Goal: Information Seeking & Learning: Find specific fact

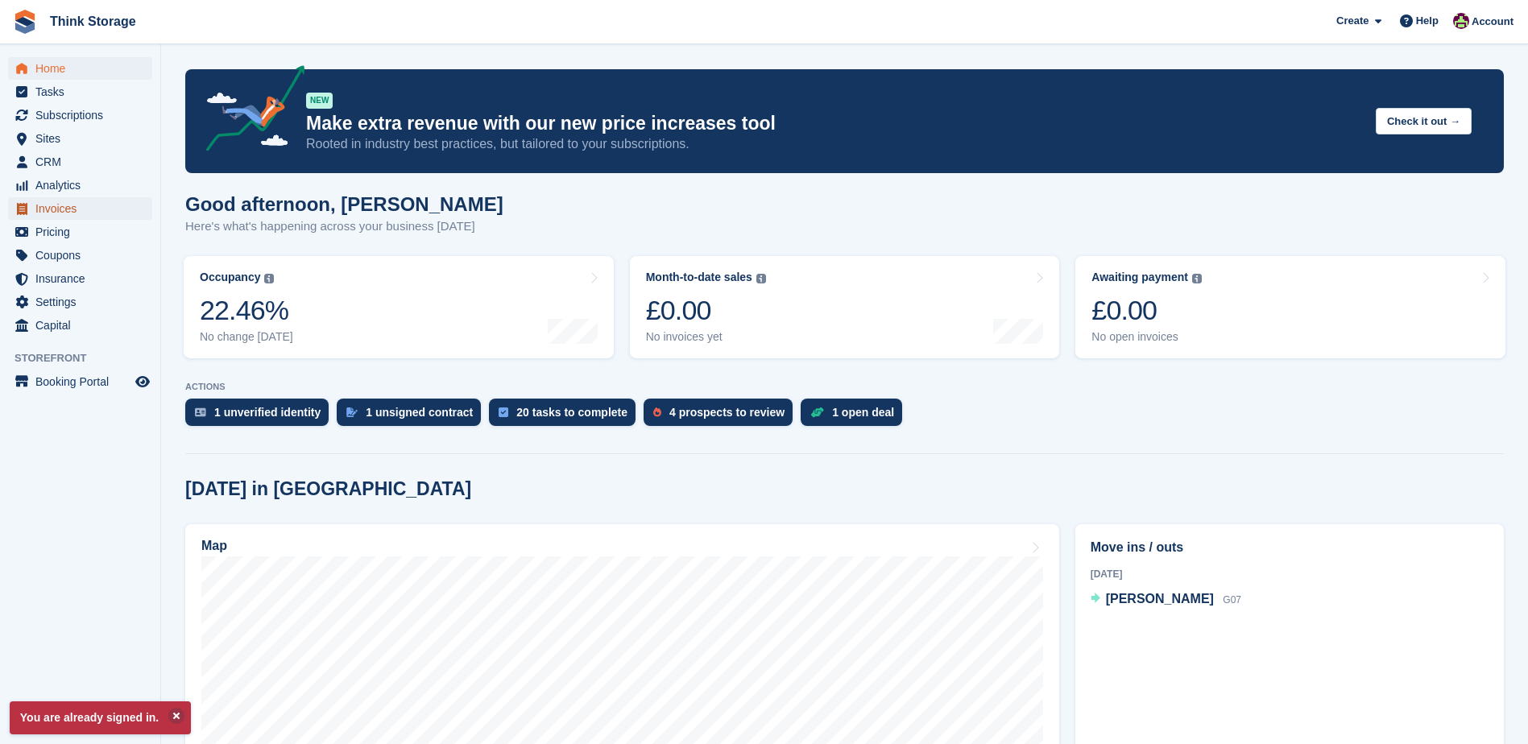
click at [63, 213] on span "Invoices" at bounding box center [83, 208] width 97 height 23
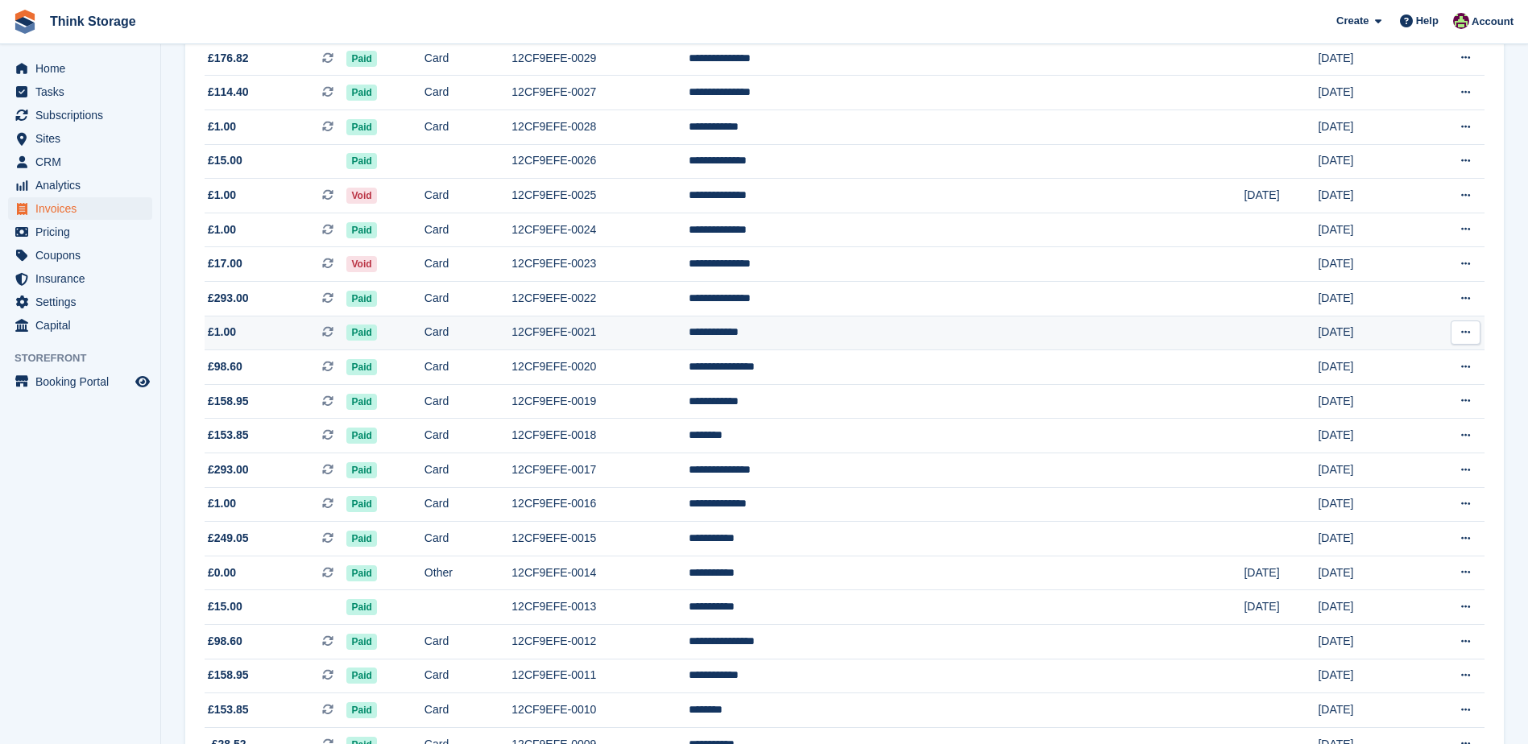
scroll to position [268, 0]
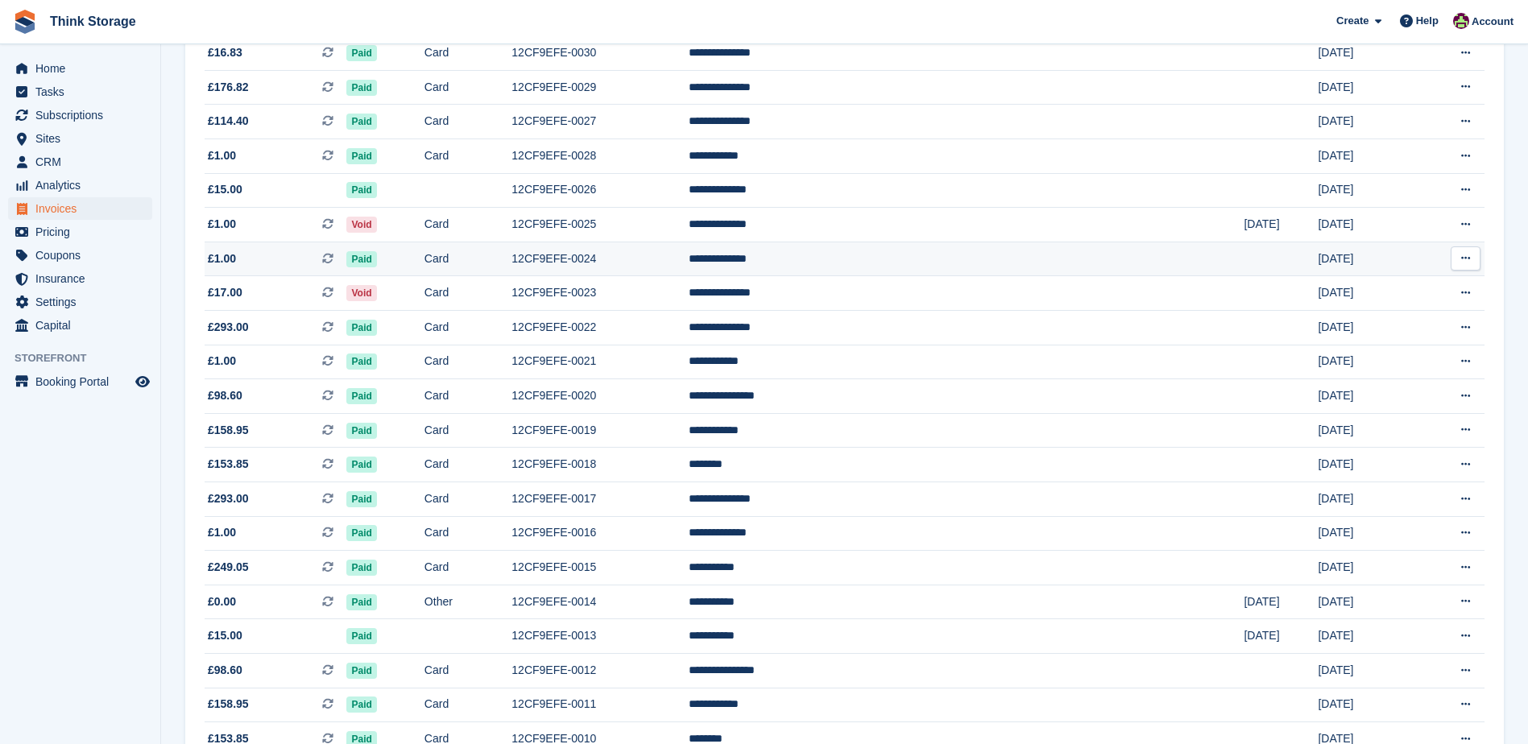
click at [689, 259] on td "12CF9EFE-0024" at bounding box center [600, 259] width 177 height 35
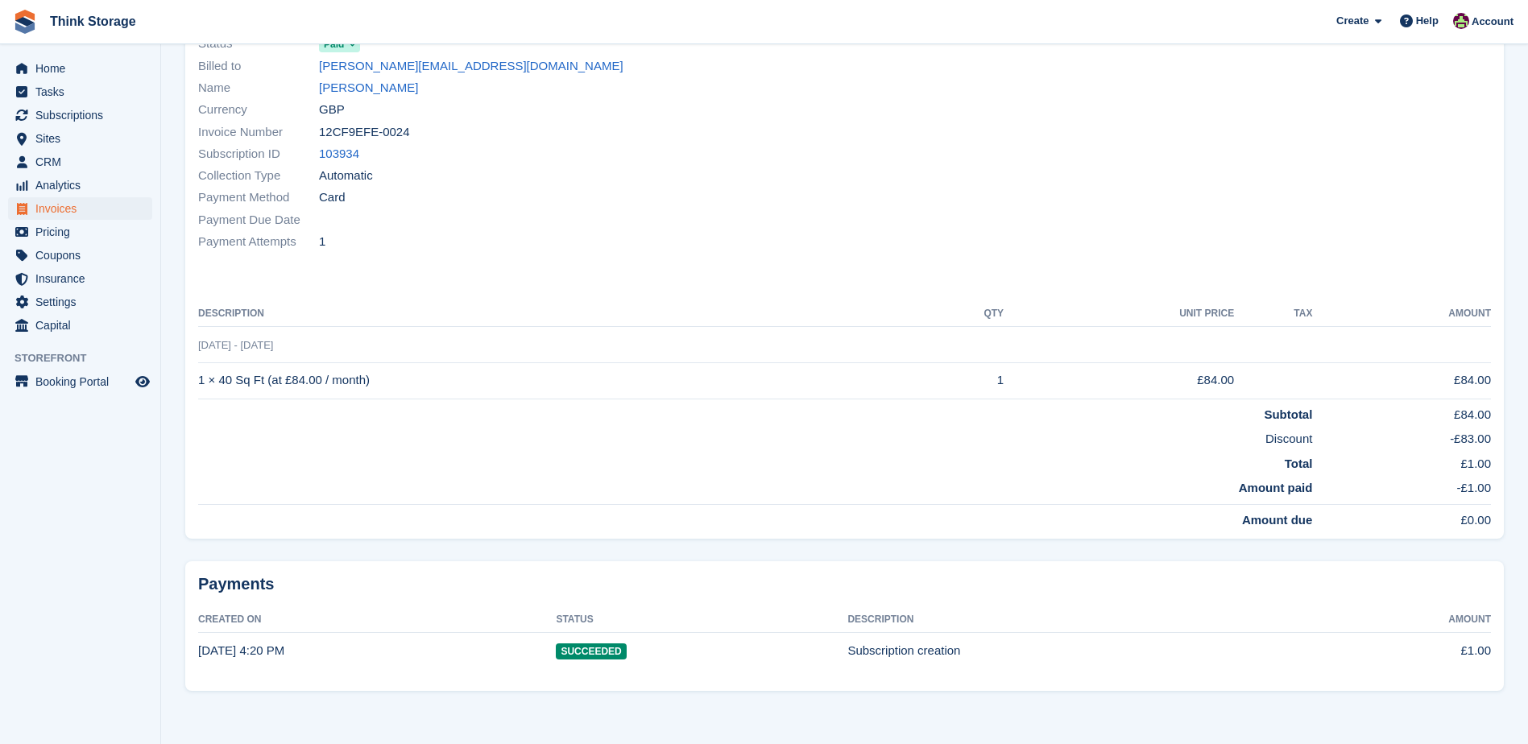
scroll to position [9, 0]
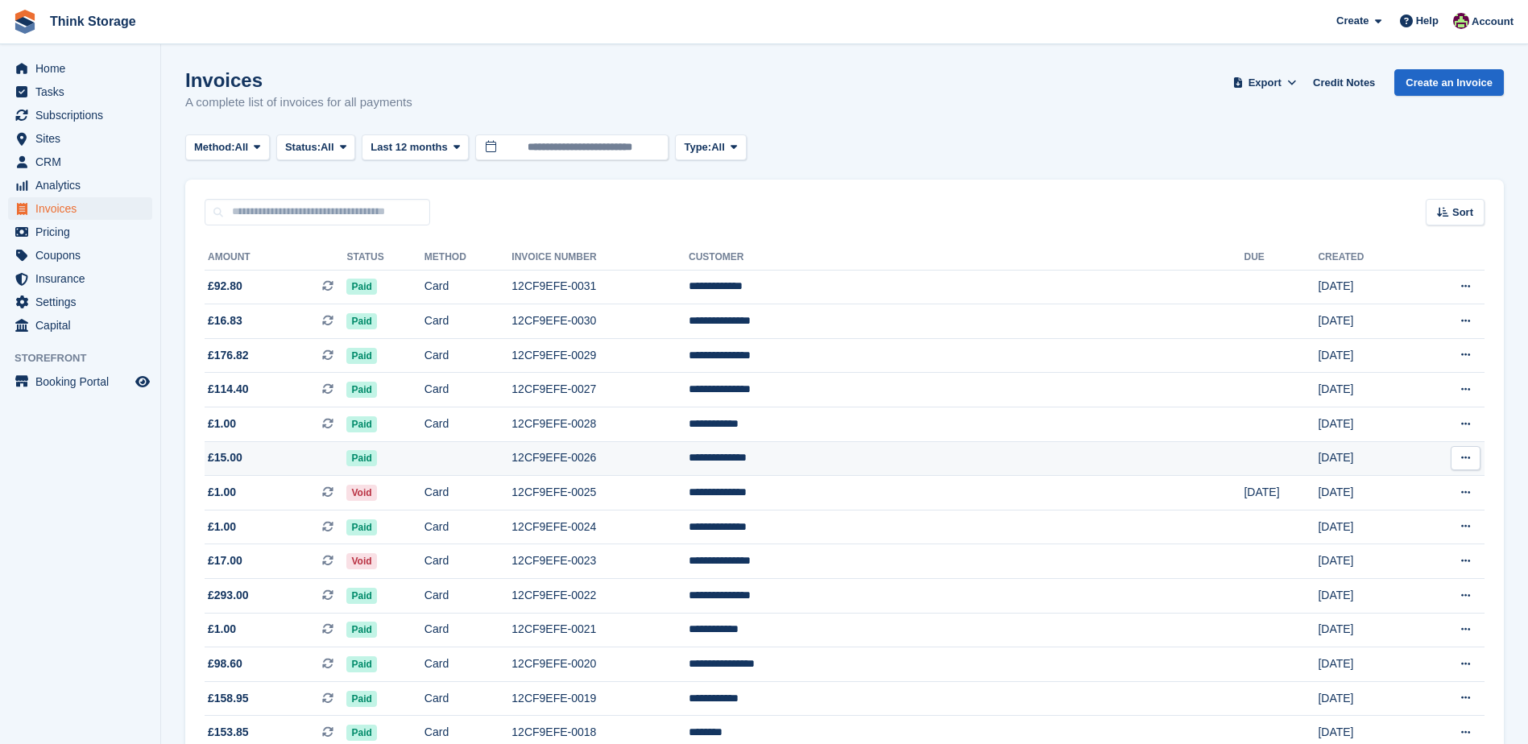
scroll to position [268, 0]
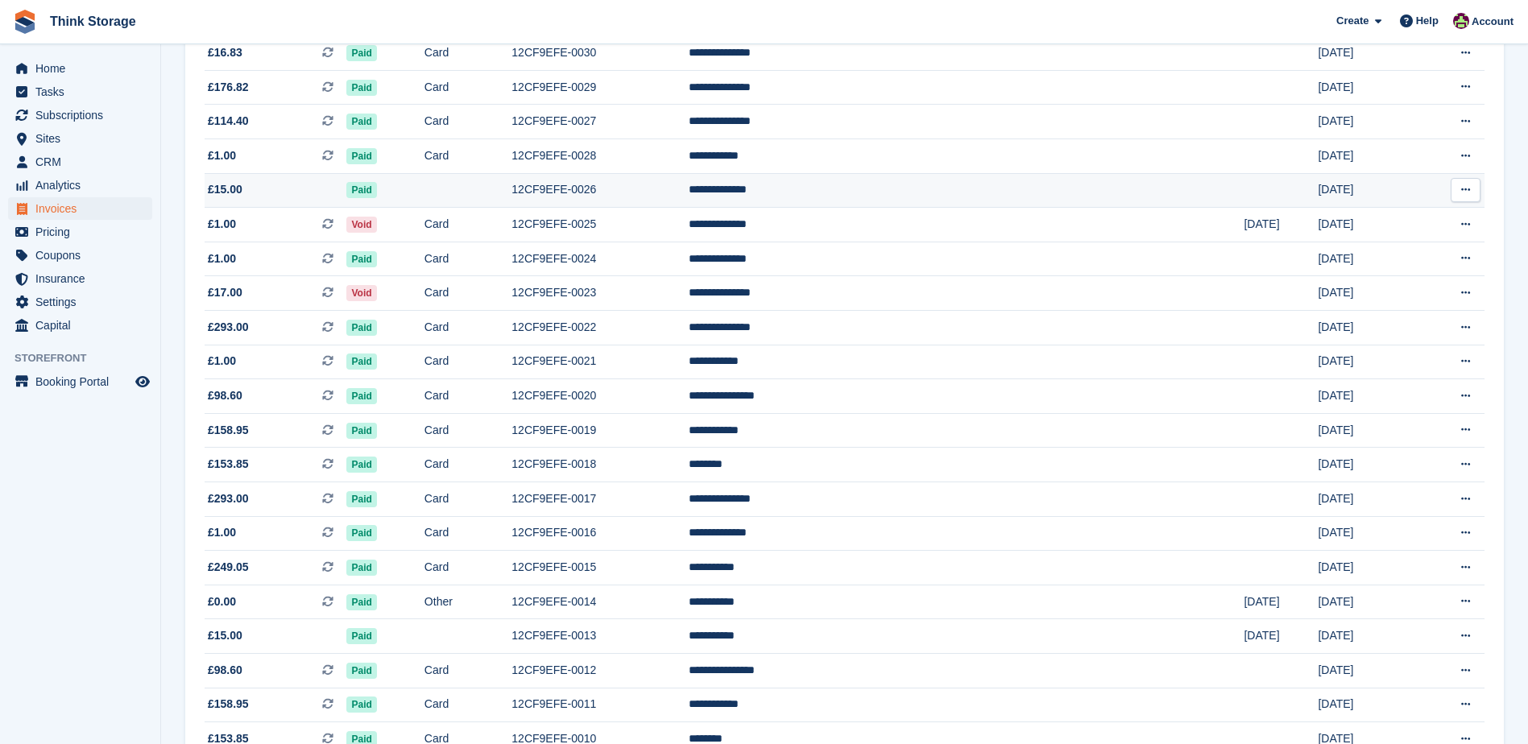
click at [896, 194] on td "**********" at bounding box center [966, 190] width 555 height 35
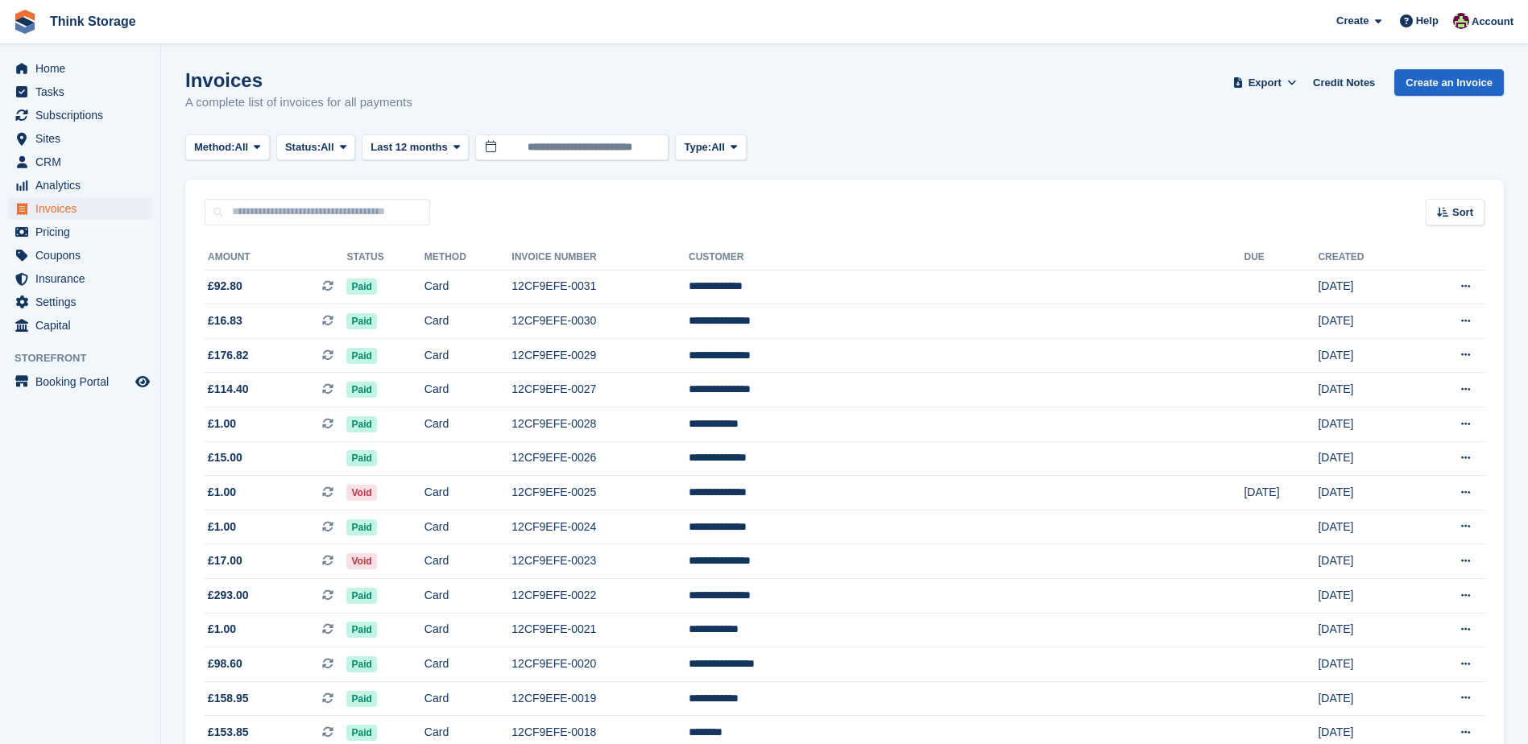
scroll to position [268, 0]
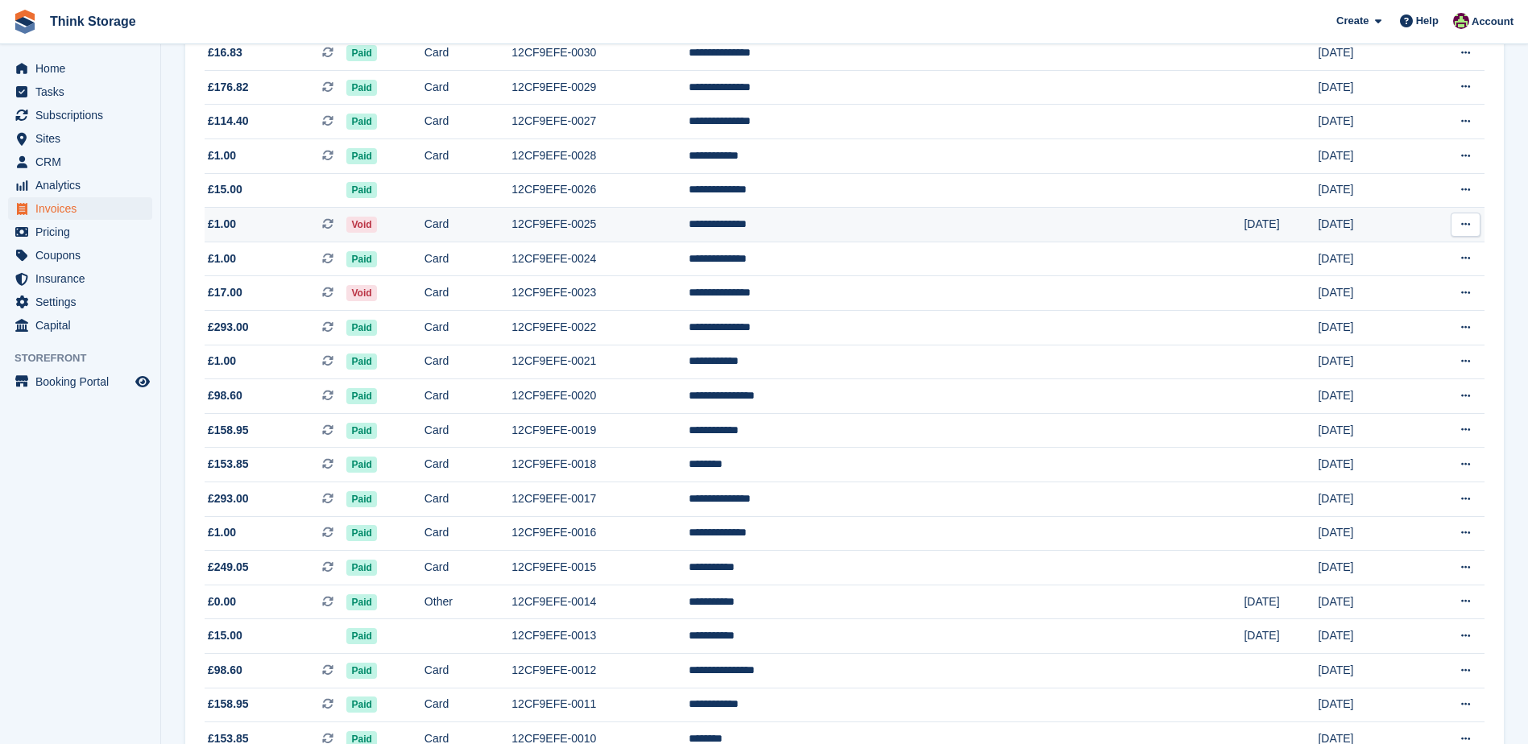
click at [689, 222] on td "12CF9EFE-0025" at bounding box center [600, 225] width 177 height 35
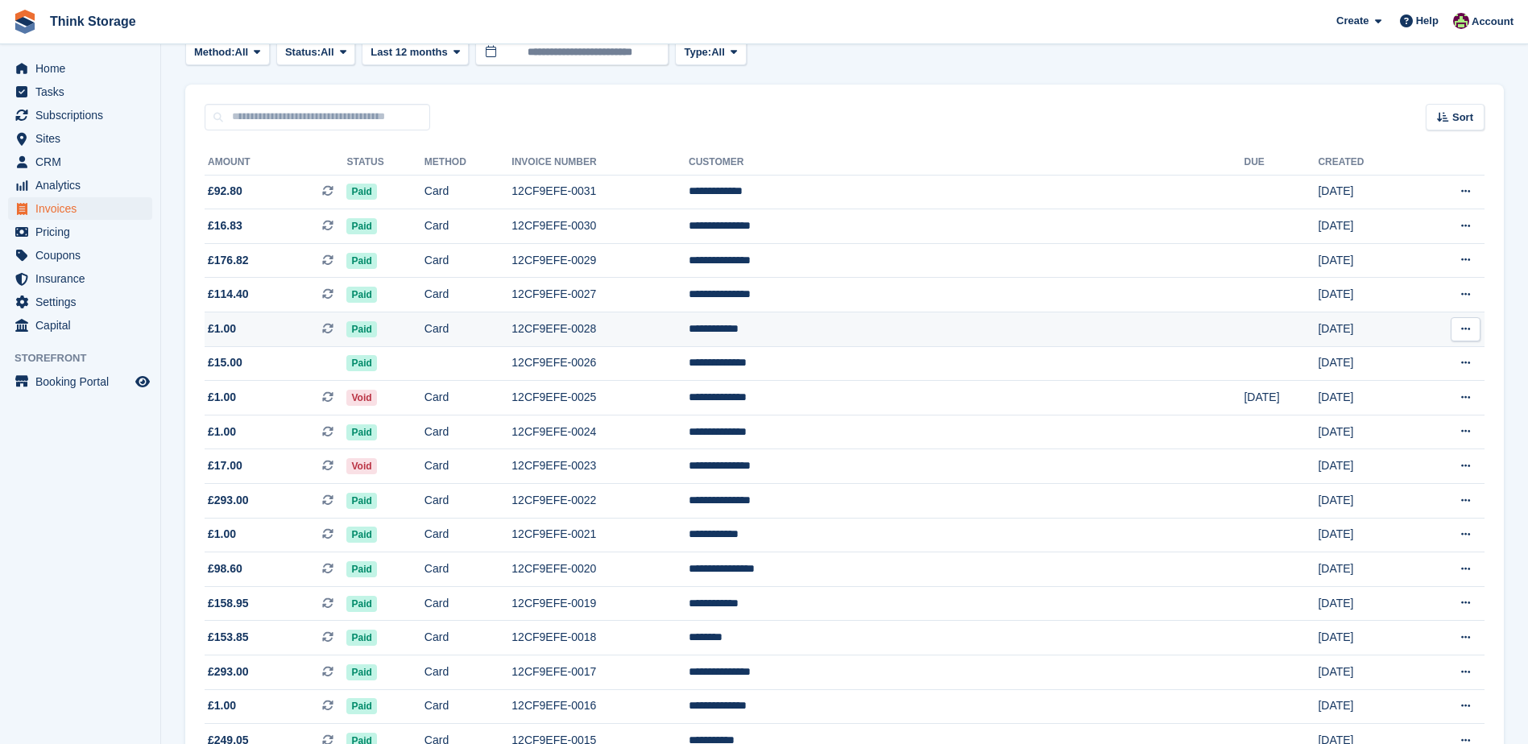
scroll to position [135, 0]
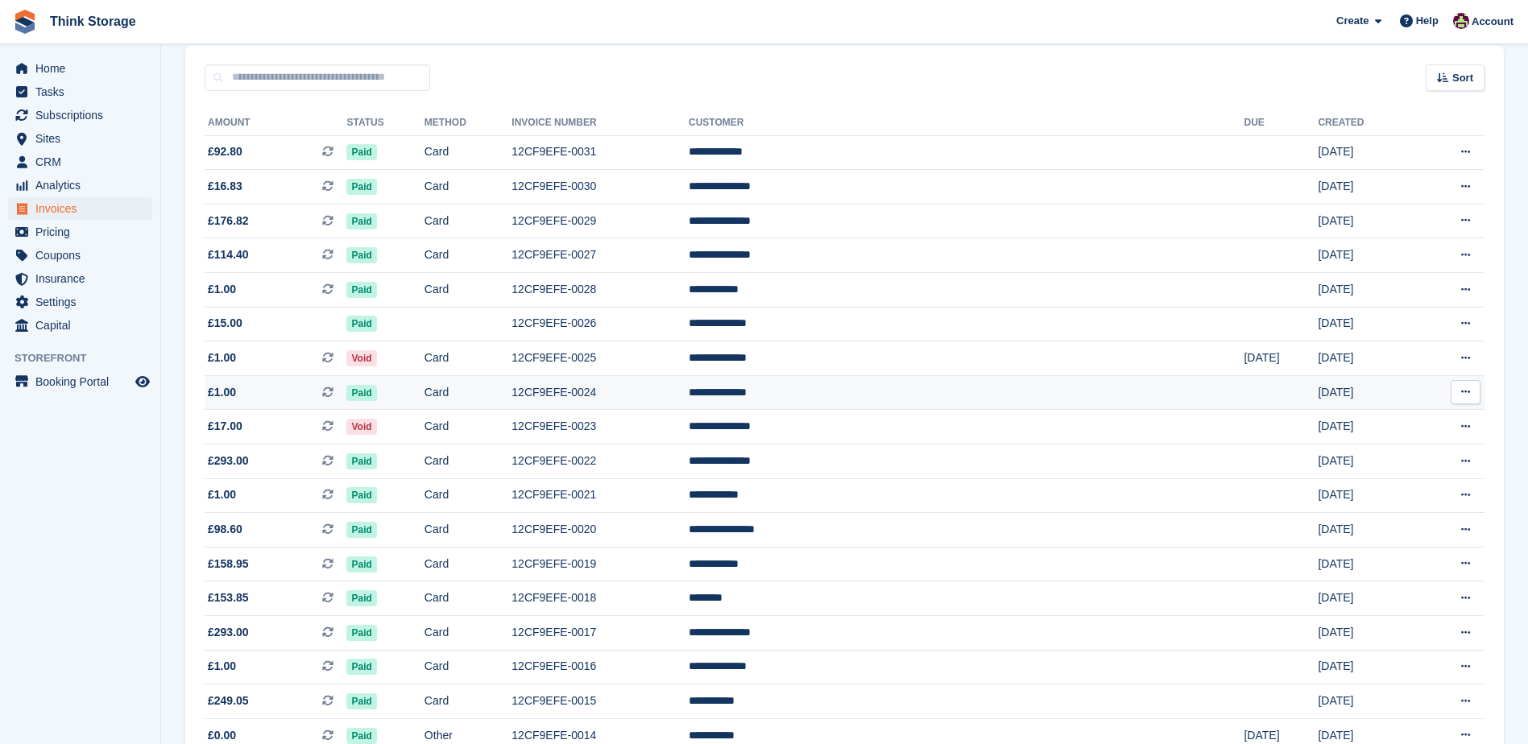
click at [689, 392] on td "12CF9EFE-0024" at bounding box center [600, 392] width 177 height 35
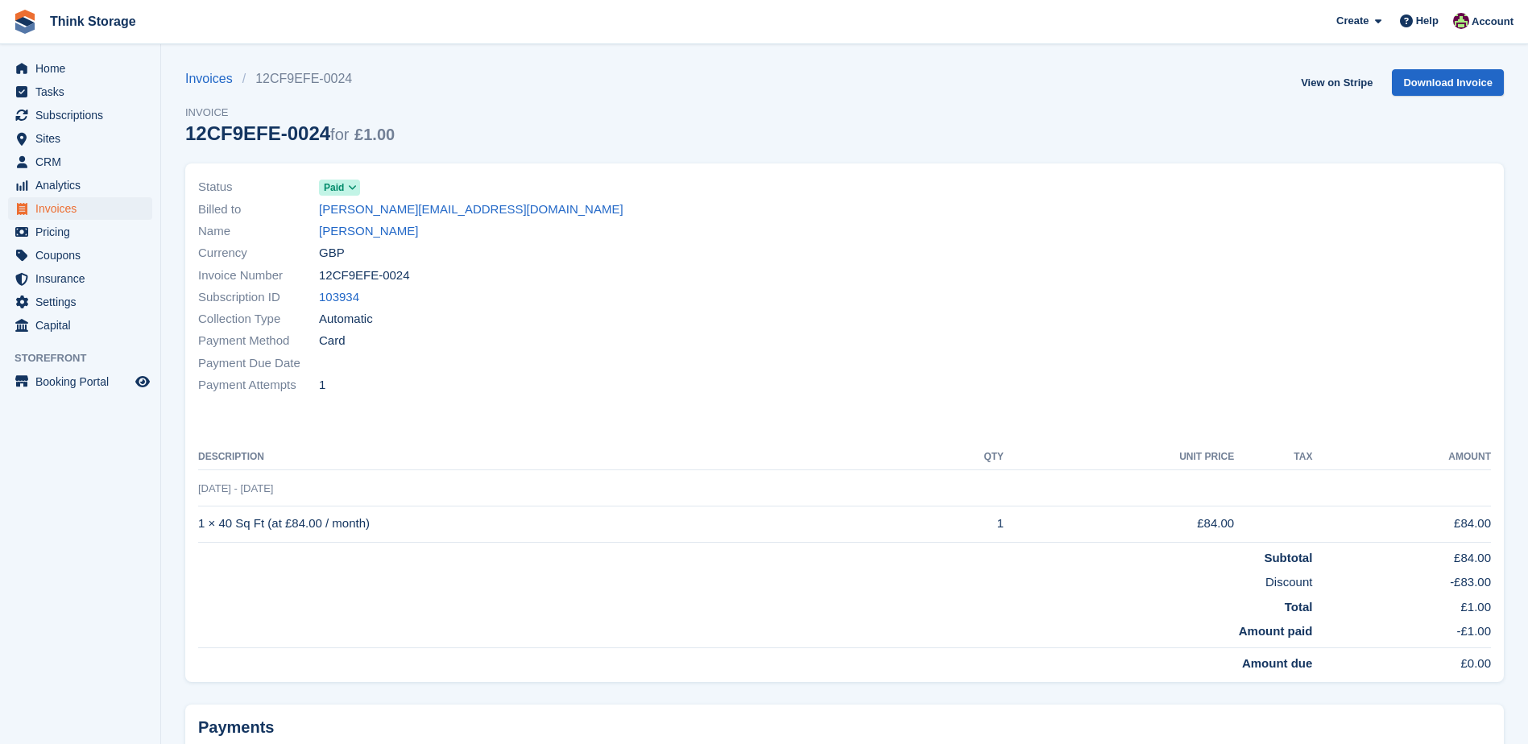
scroll to position [143, 0]
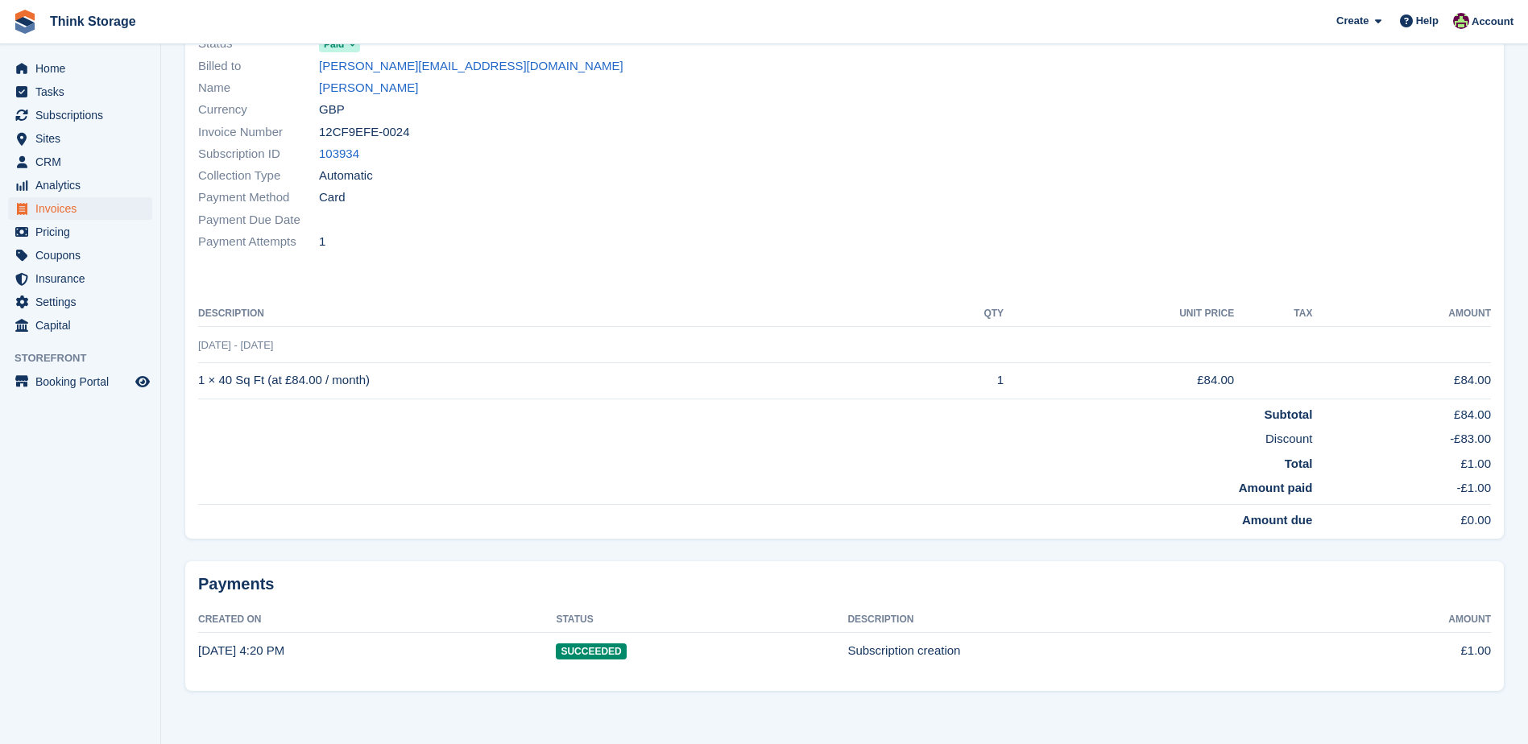
click at [537, 212] on div "Payment Due Date" at bounding box center [516, 220] width 637 height 22
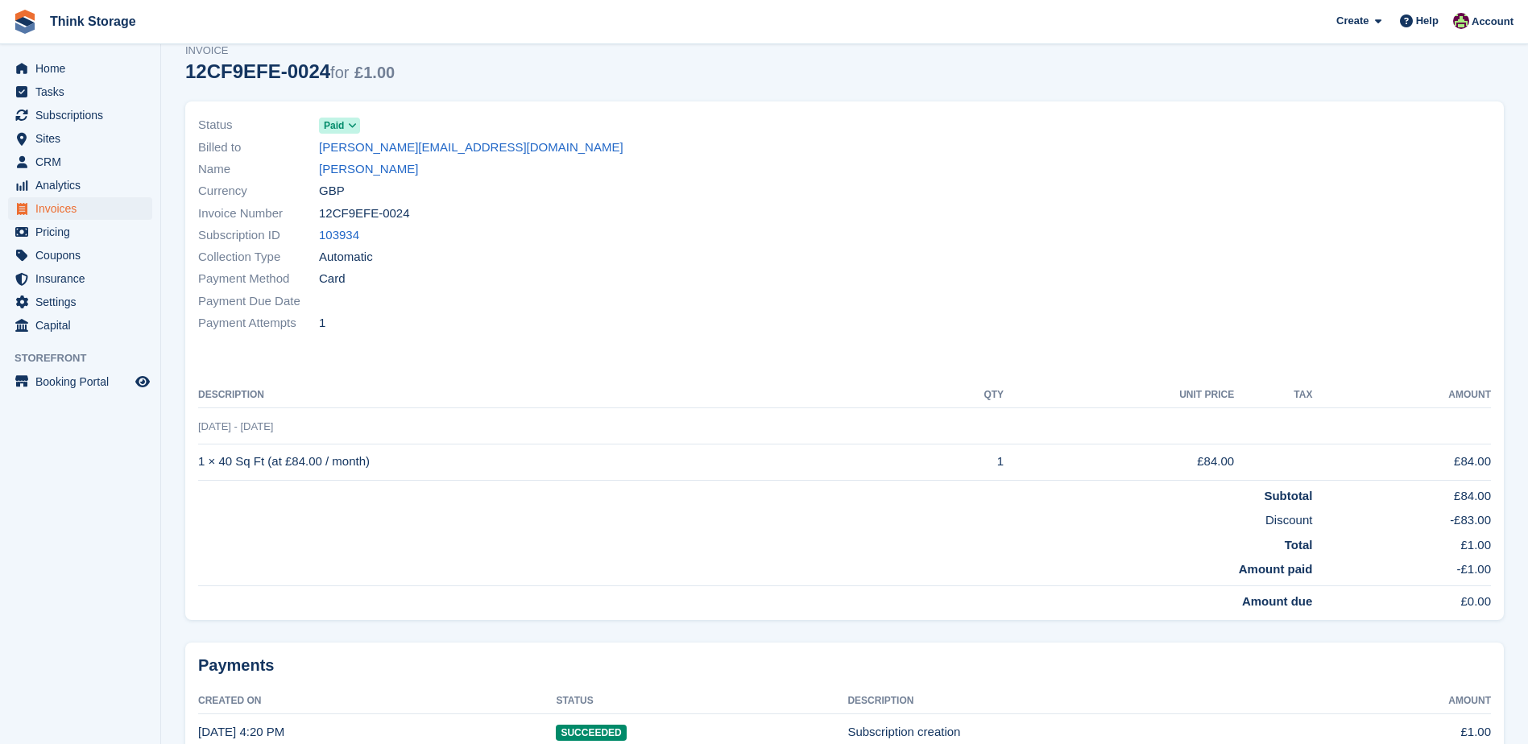
scroll to position [0, 0]
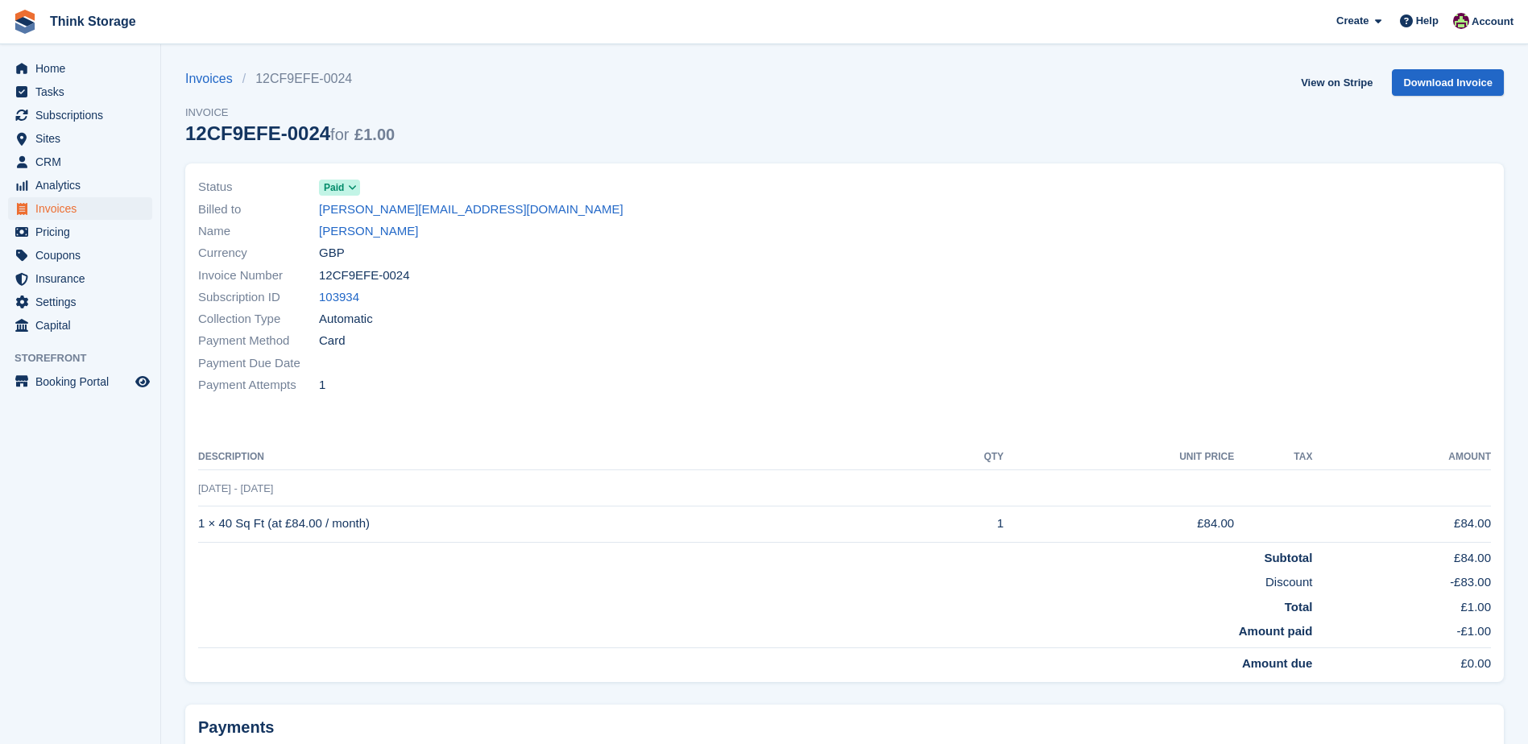
drag, startPoint x: 403, startPoint y: 276, endPoint x: 321, endPoint y: 272, distance: 82.2
click at [321, 272] on div "Invoice Number 12CF9EFE-0024" at bounding box center [516, 275] width 637 height 22
copy span "12CF9EFE-0024"
drag, startPoint x: 369, startPoint y: 524, endPoint x: 199, endPoint y: 528, distance: 170.0
click at [199, 528] on td "1 × 40 Sq Ft (at £84.00 / month)" at bounding box center [559, 524] width 722 height 36
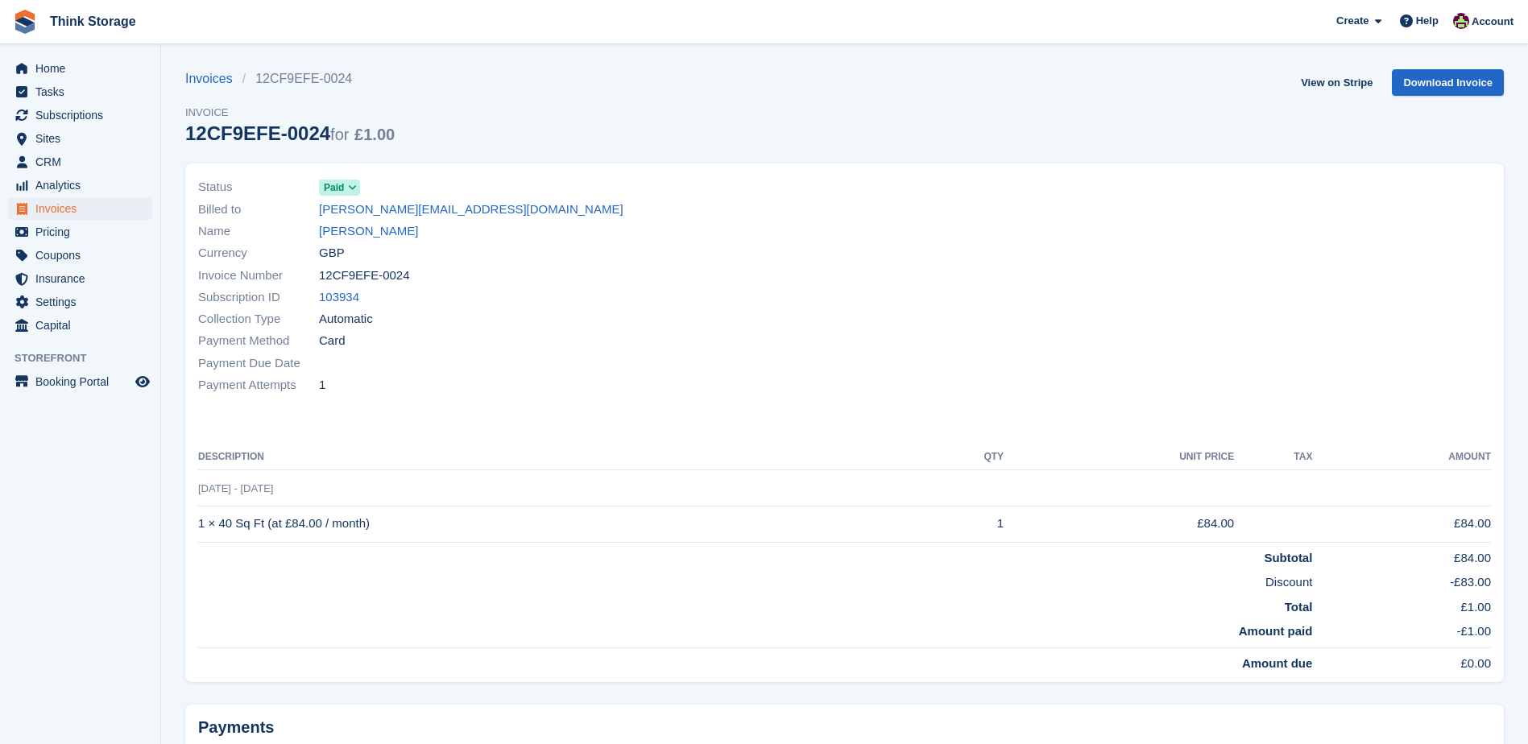
copy td "1 × 40 Sq Ft (at £84.00 / month)"
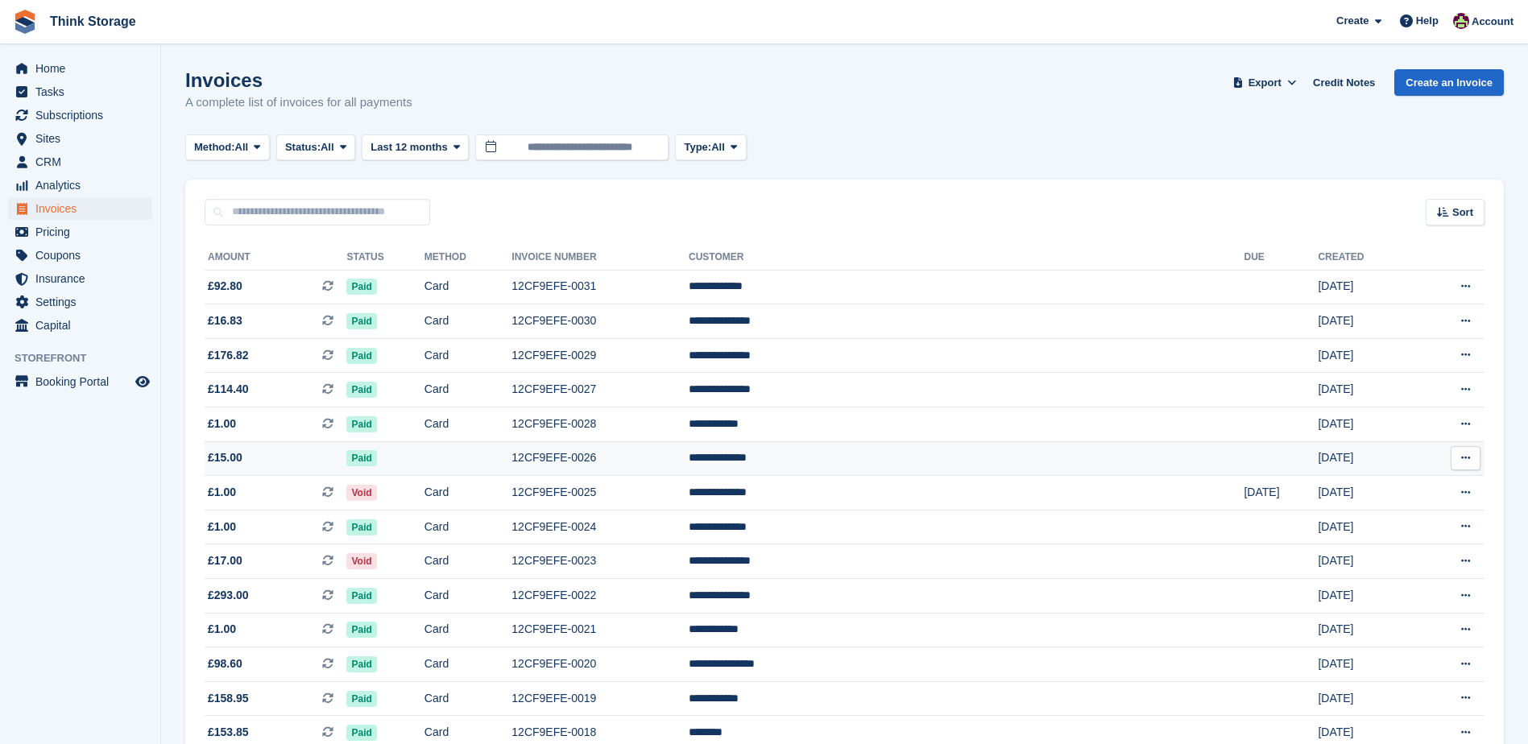
scroll to position [135, 0]
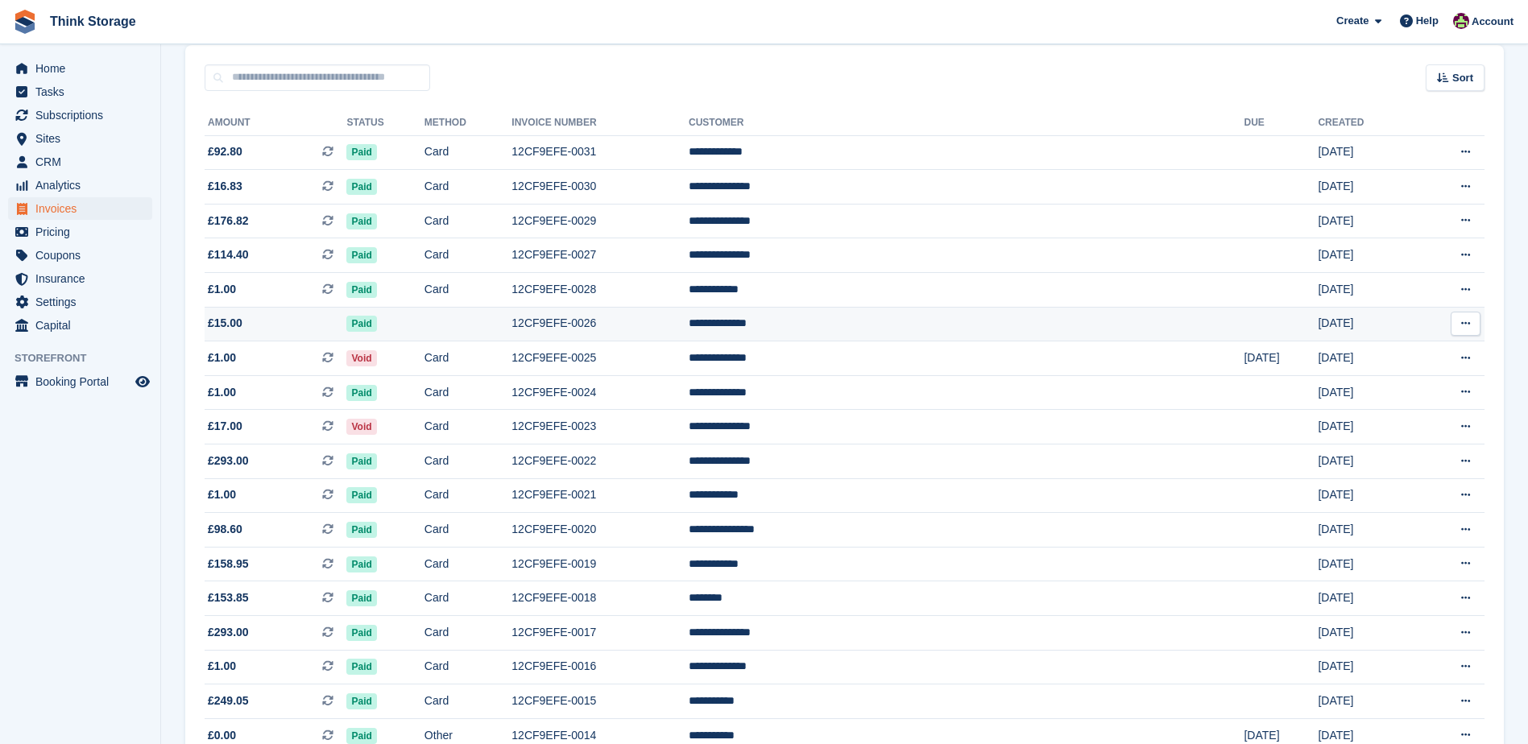
click at [689, 324] on td "12CF9EFE-0026" at bounding box center [600, 324] width 177 height 35
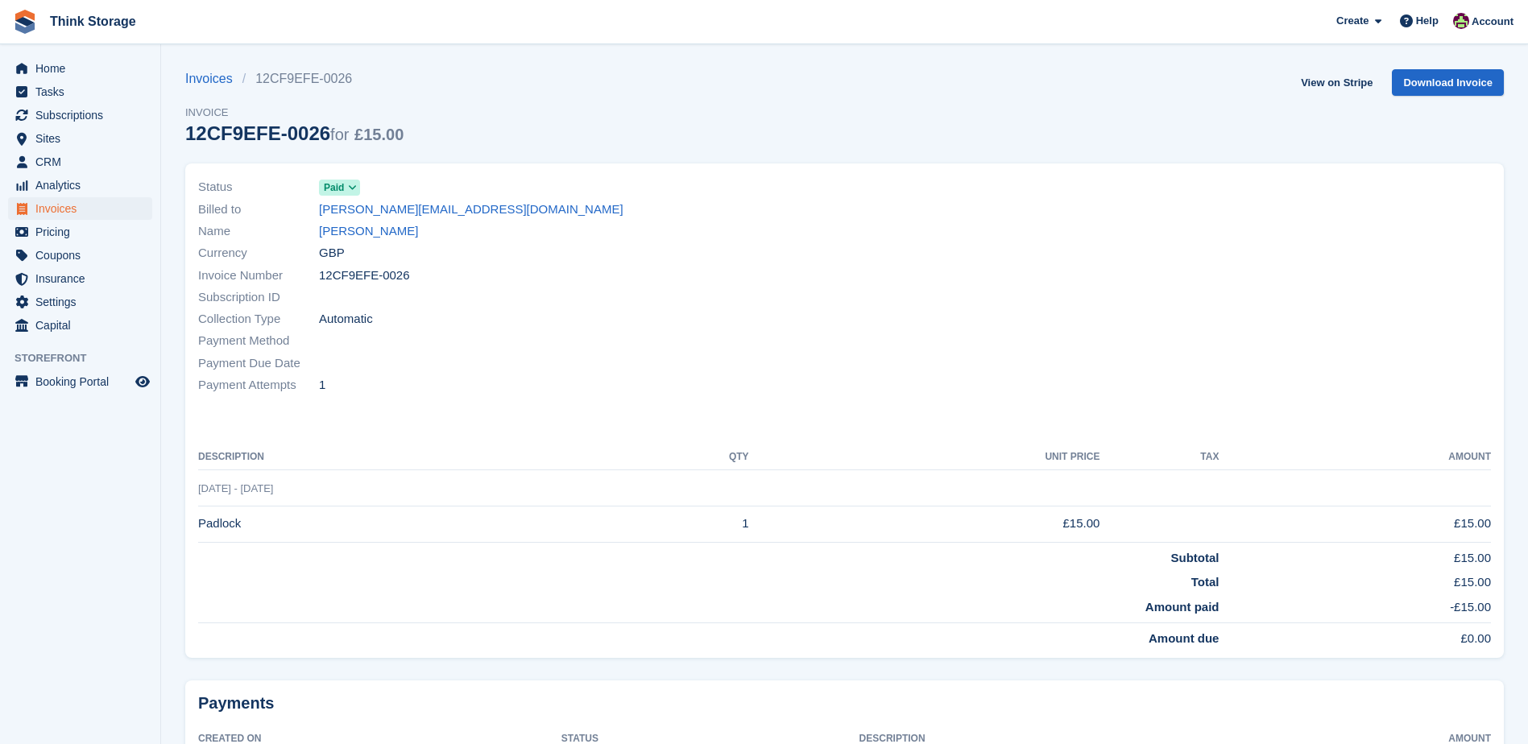
scroll to position [119, 0]
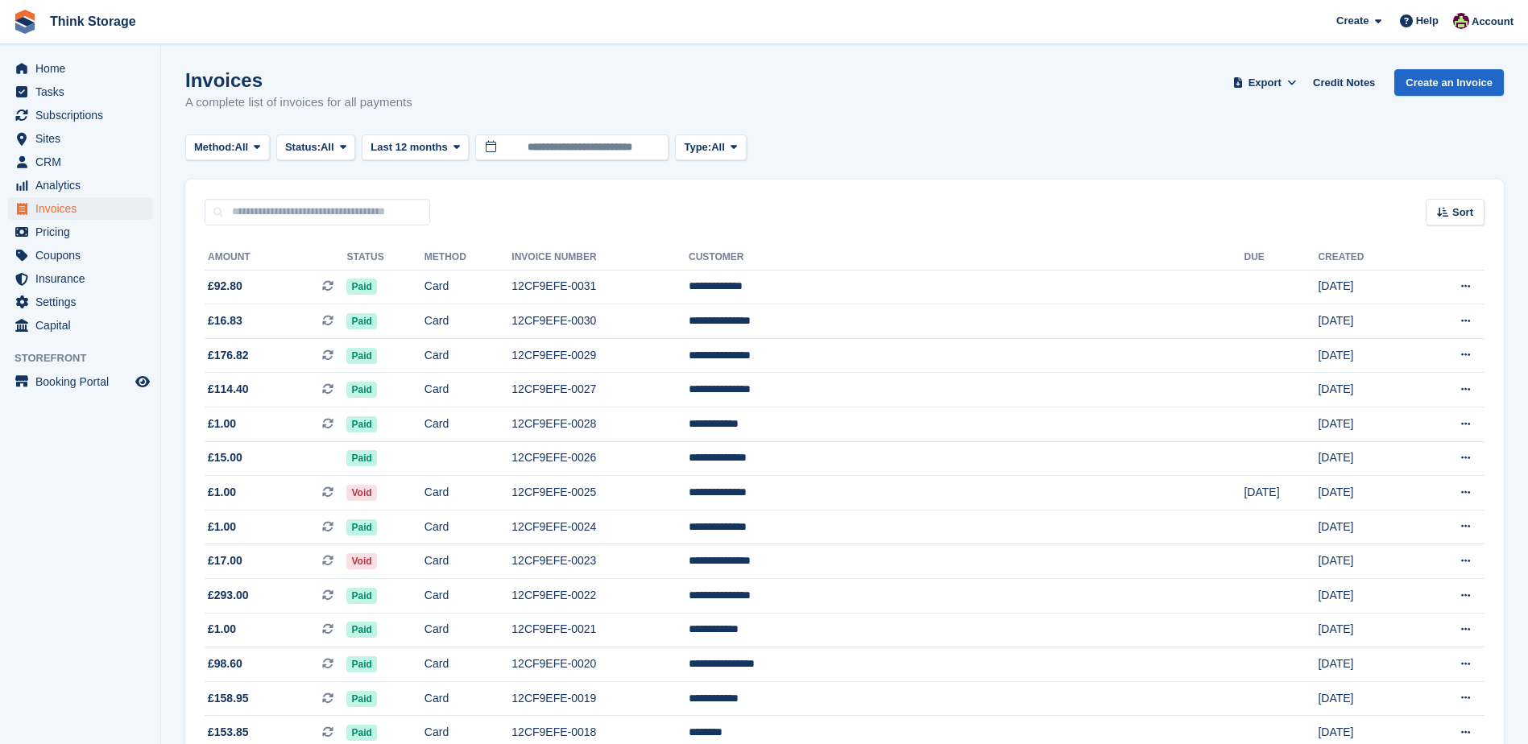
scroll to position [135, 0]
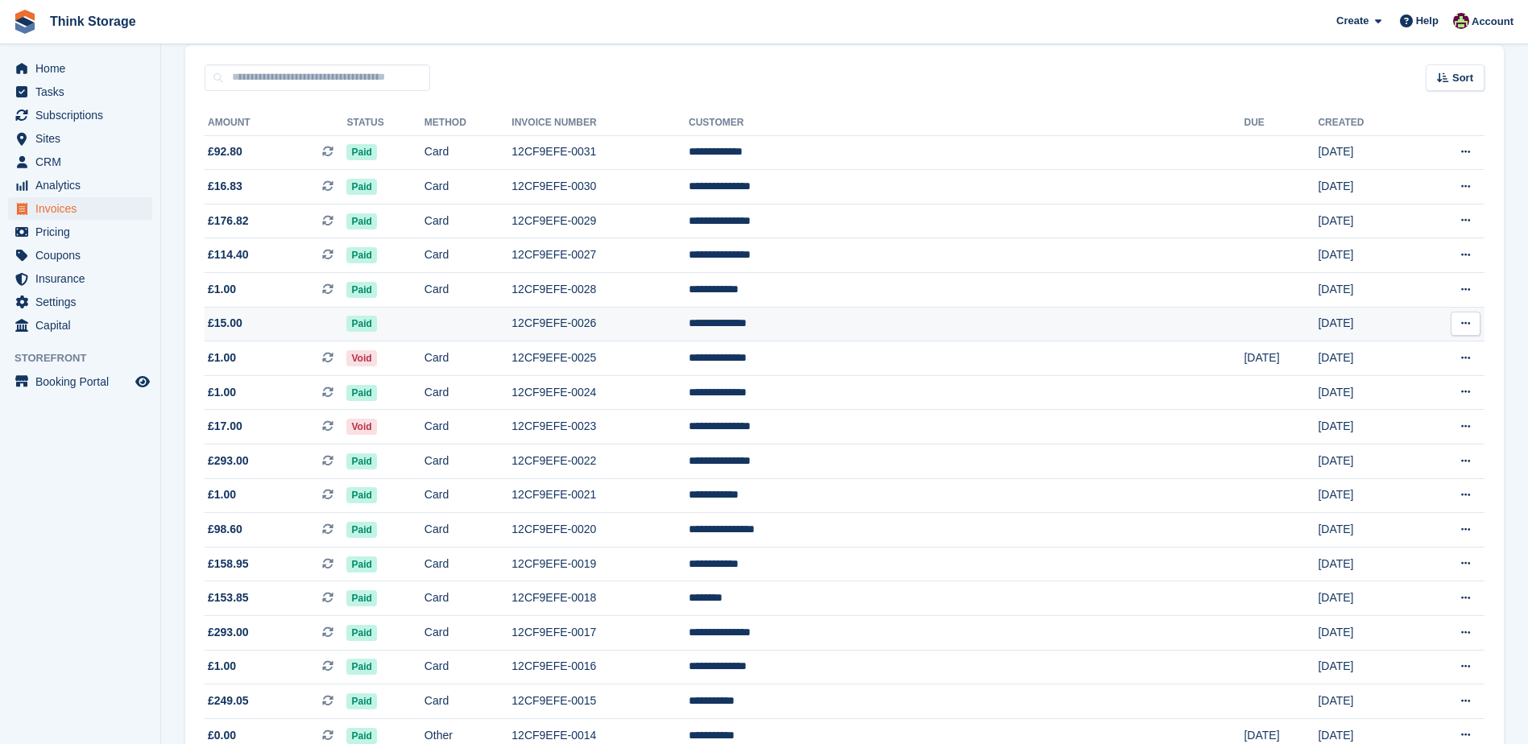
click at [689, 328] on td "12CF9EFE-0026" at bounding box center [600, 324] width 177 height 35
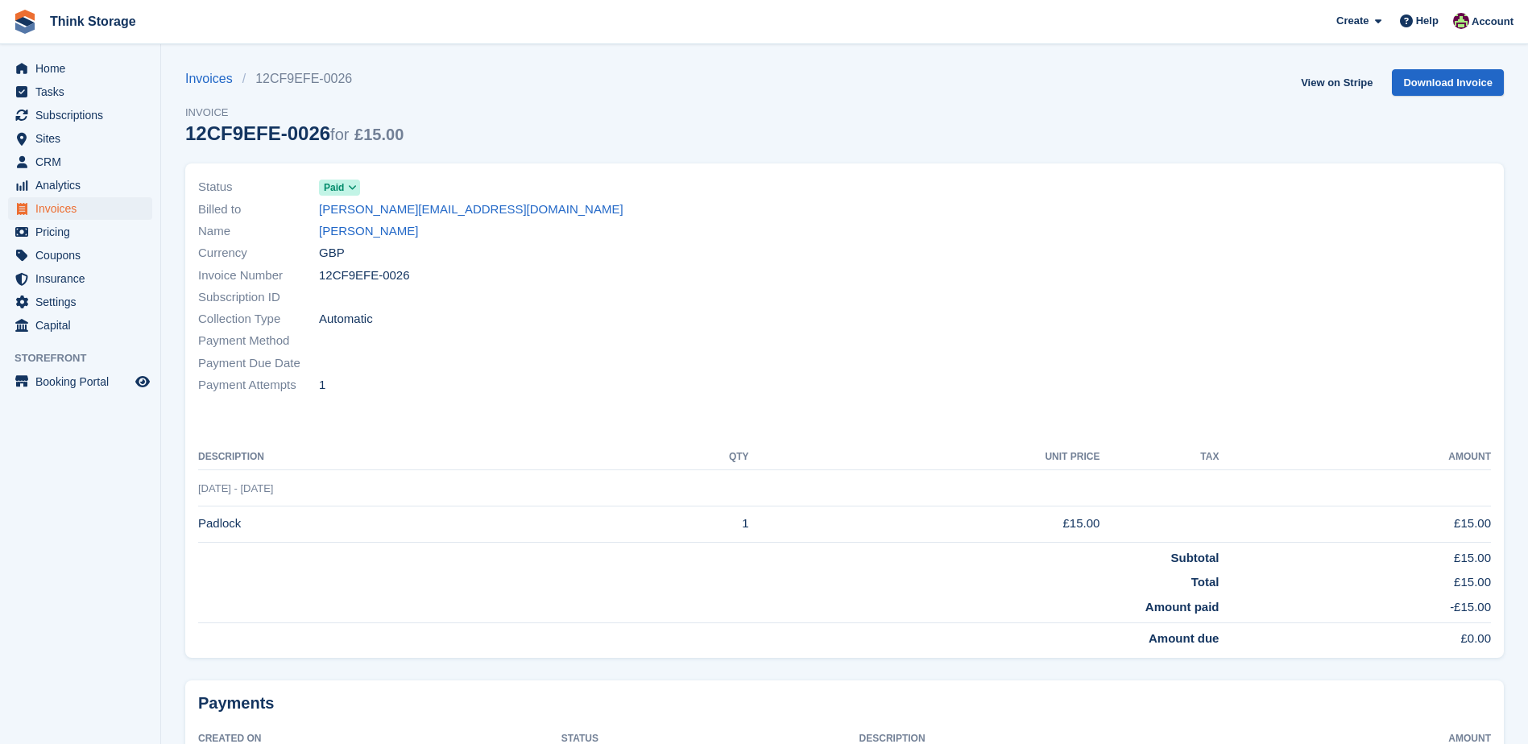
drag, startPoint x: 404, startPoint y: 278, endPoint x: 318, endPoint y: 280, distance: 86.2
click at [318, 280] on div "Invoice Number 12CF9EFE-0026" at bounding box center [516, 275] width 637 height 22
copy div "12CF9EFE-0026"
click at [417, 367] on div "Payment Due Date" at bounding box center [516, 363] width 637 height 22
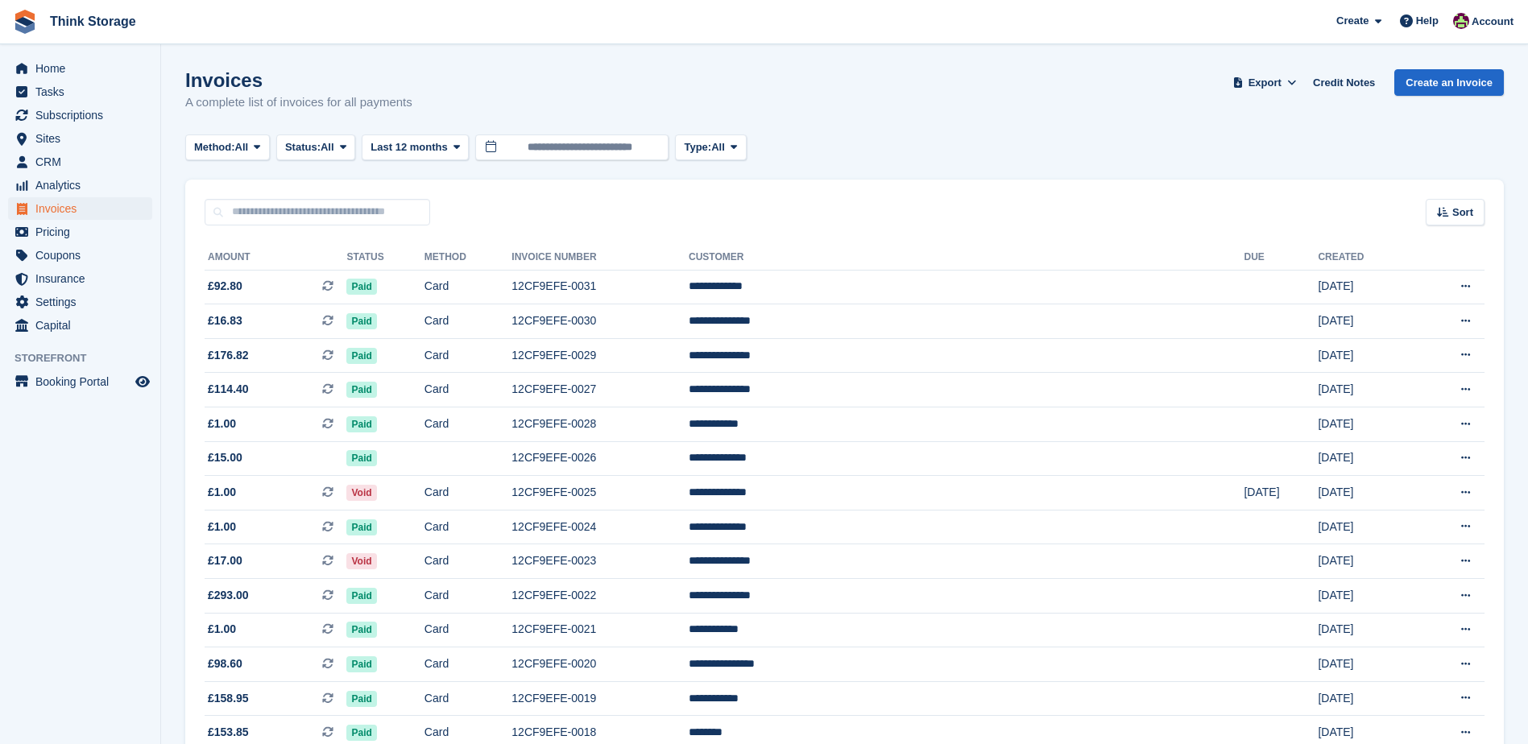
scroll to position [135, 0]
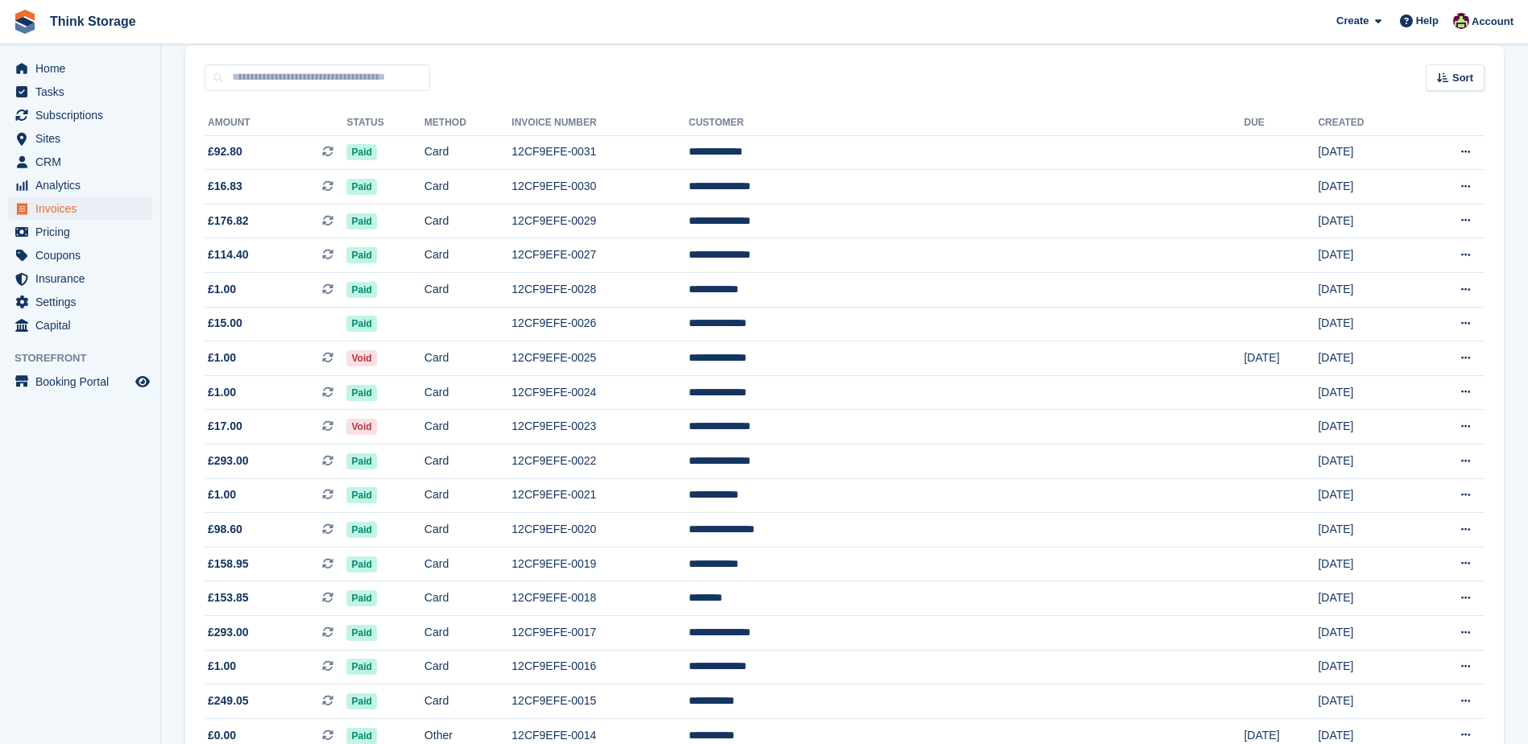
click at [689, 127] on th "Invoice Number" at bounding box center [600, 123] width 177 height 26
click at [689, 254] on td "12CF9EFE-0027" at bounding box center [600, 255] width 177 height 35
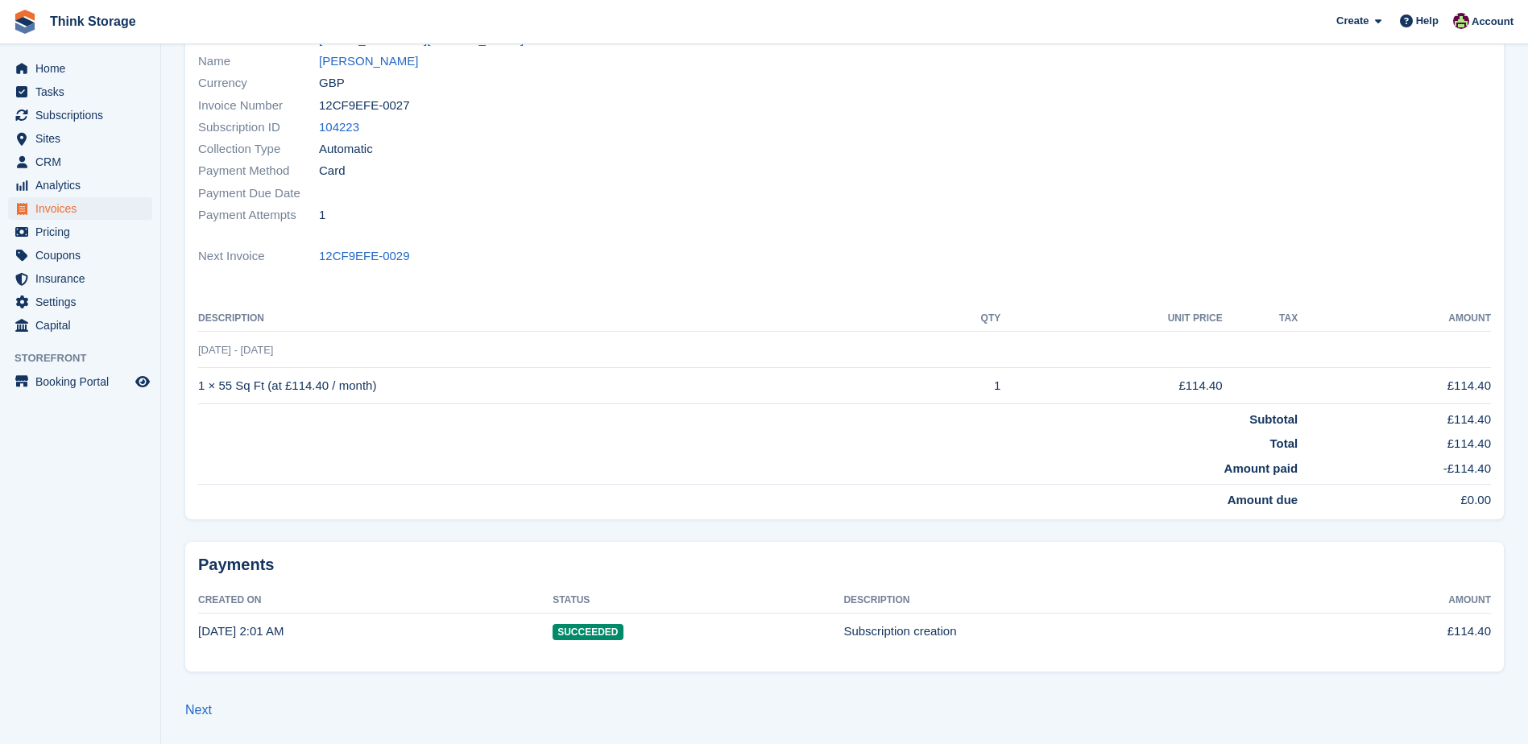
scroll to position [35, 0]
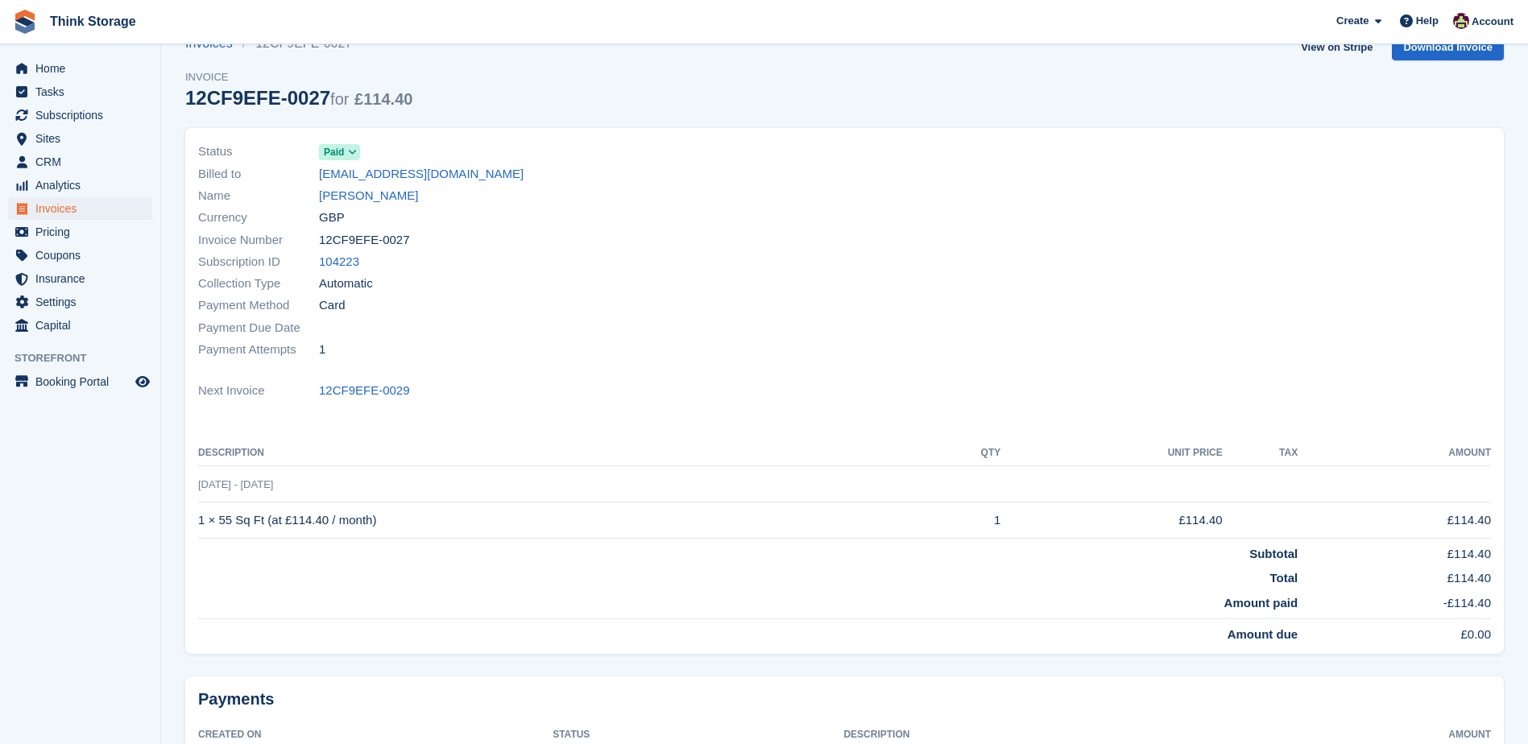
drag, startPoint x: 404, startPoint y: 239, endPoint x: 320, endPoint y: 247, distance: 84.9
click at [320, 247] on div "Invoice Number 12CF9EFE-0027" at bounding box center [516, 240] width 637 height 22
copy span "12CF9EFE-0027"
drag, startPoint x: 432, startPoint y: 525, endPoint x: 380, endPoint y: 517, distance: 52.2
click at [432, 525] on td "1 × 55 Sq Ft (at £114.40 / month)" at bounding box center [559, 521] width 722 height 36
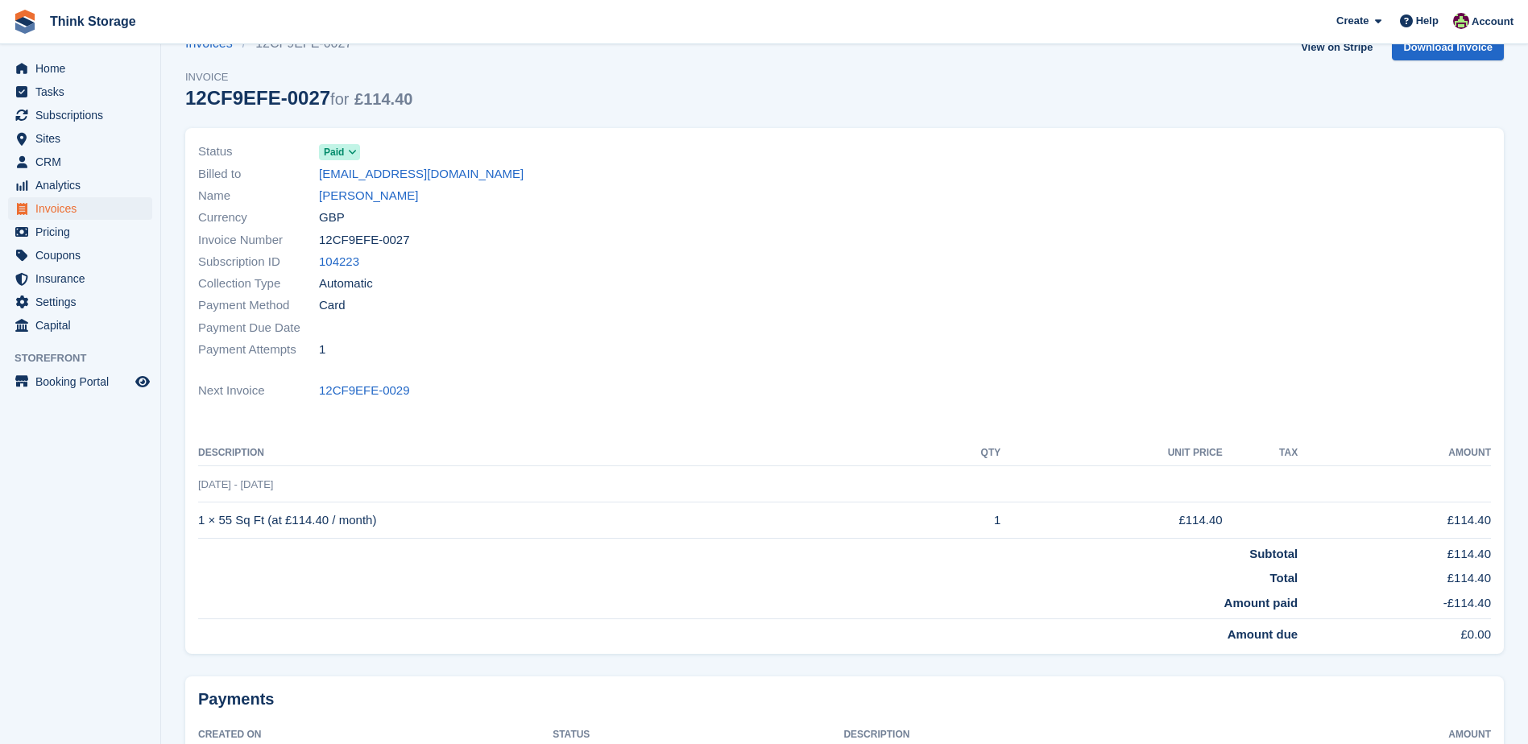
drag, startPoint x: 379, startPoint y: 520, endPoint x: 201, endPoint y: 519, distance: 177.2
click at [201, 519] on td "1 × 55 Sq Ft (at £114.40 / month)" at bounding box center [559, 521] width 722 height 36
copy td "1 × 55 Sq Ft (at £114.40 / month)"
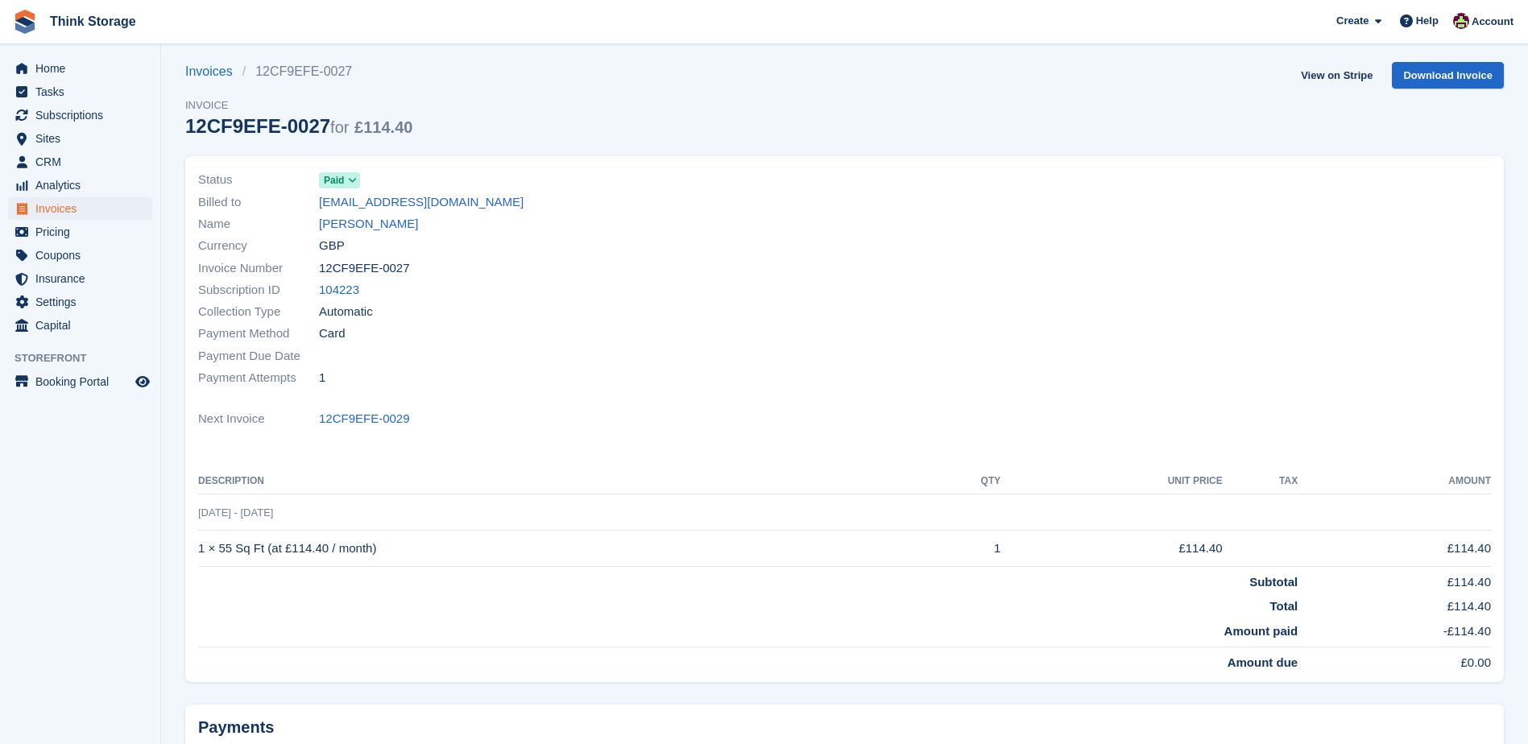
scroll to position [0, 0]
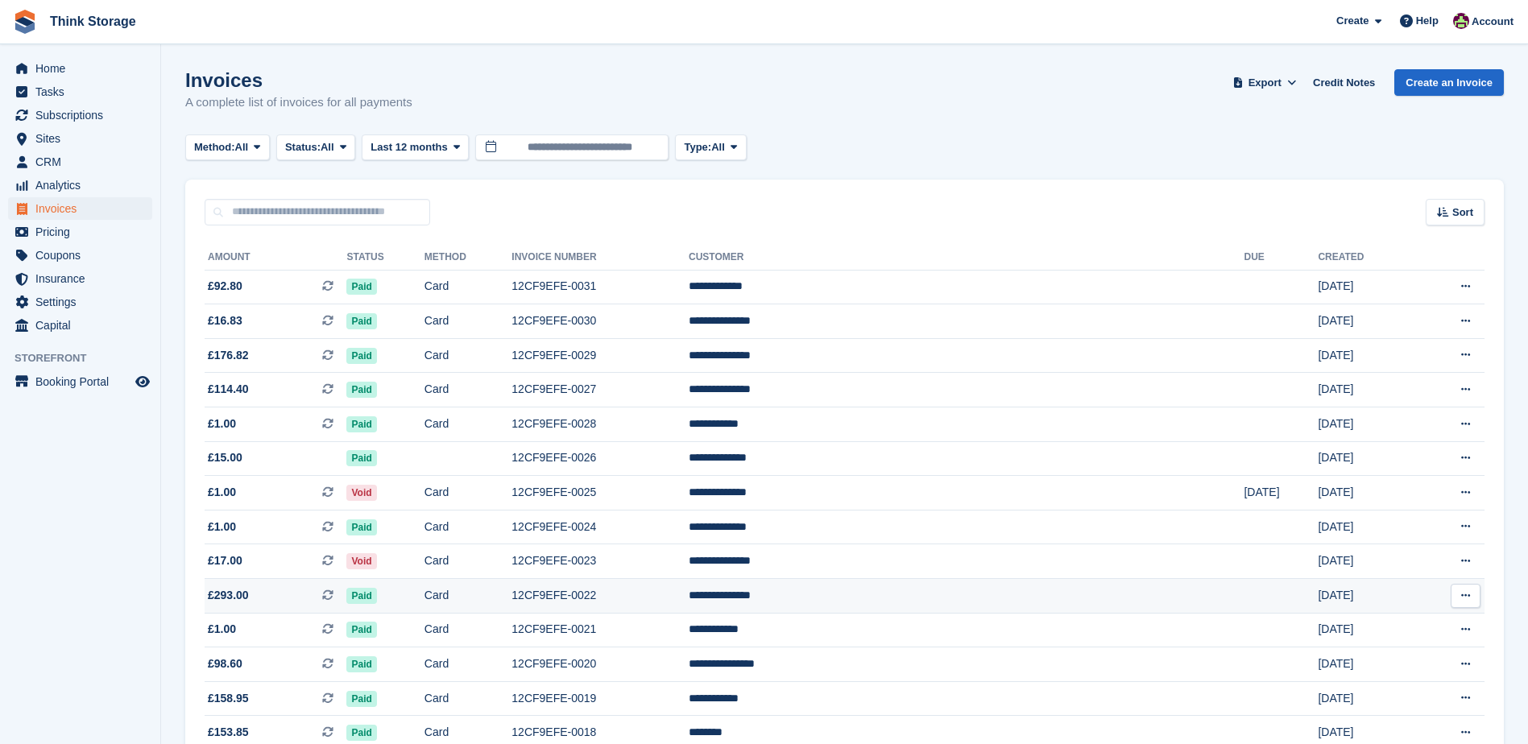
scroll to position [135, 0]
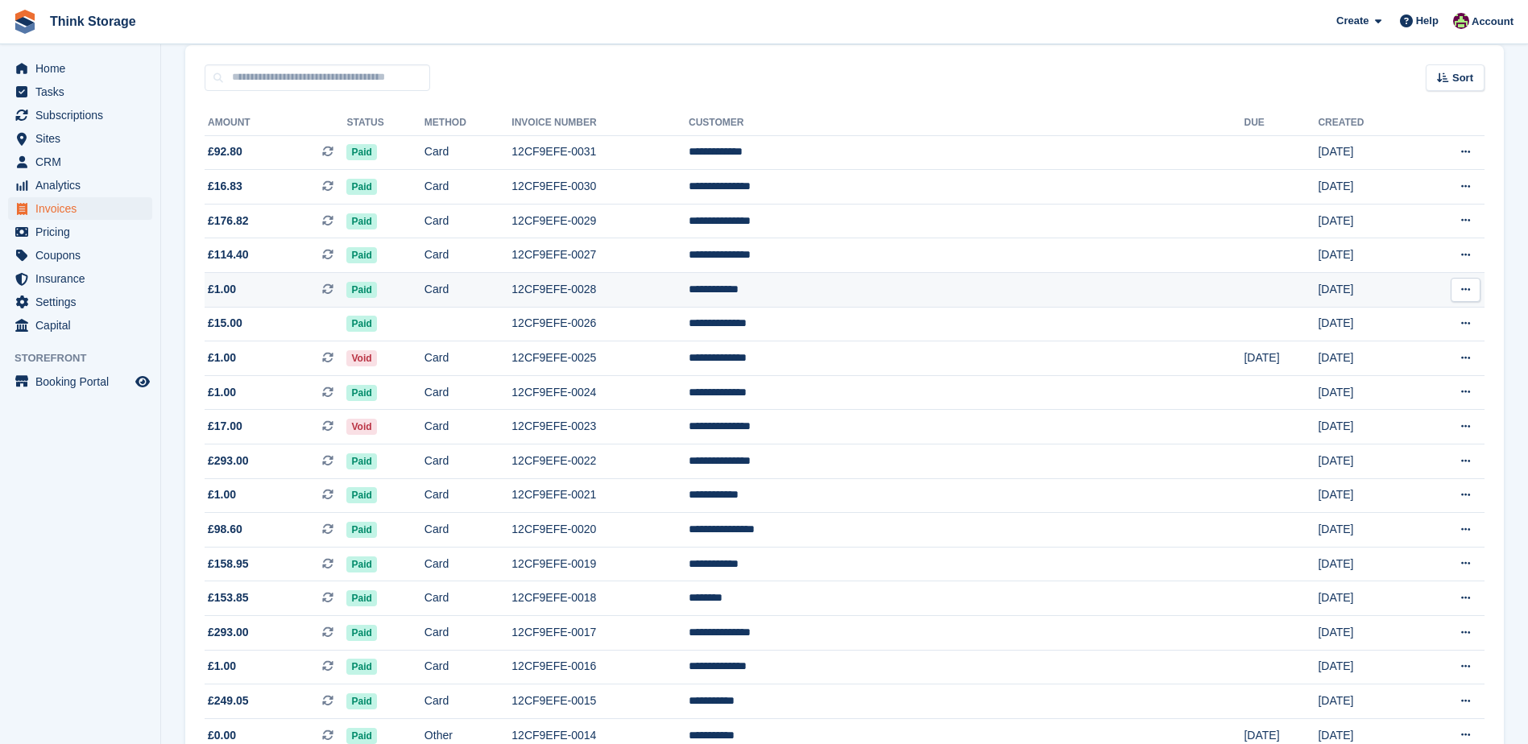
click at [689, 291] on td "12CF9EFE-0028" at bounding box center [600, 290] width 177 height 35
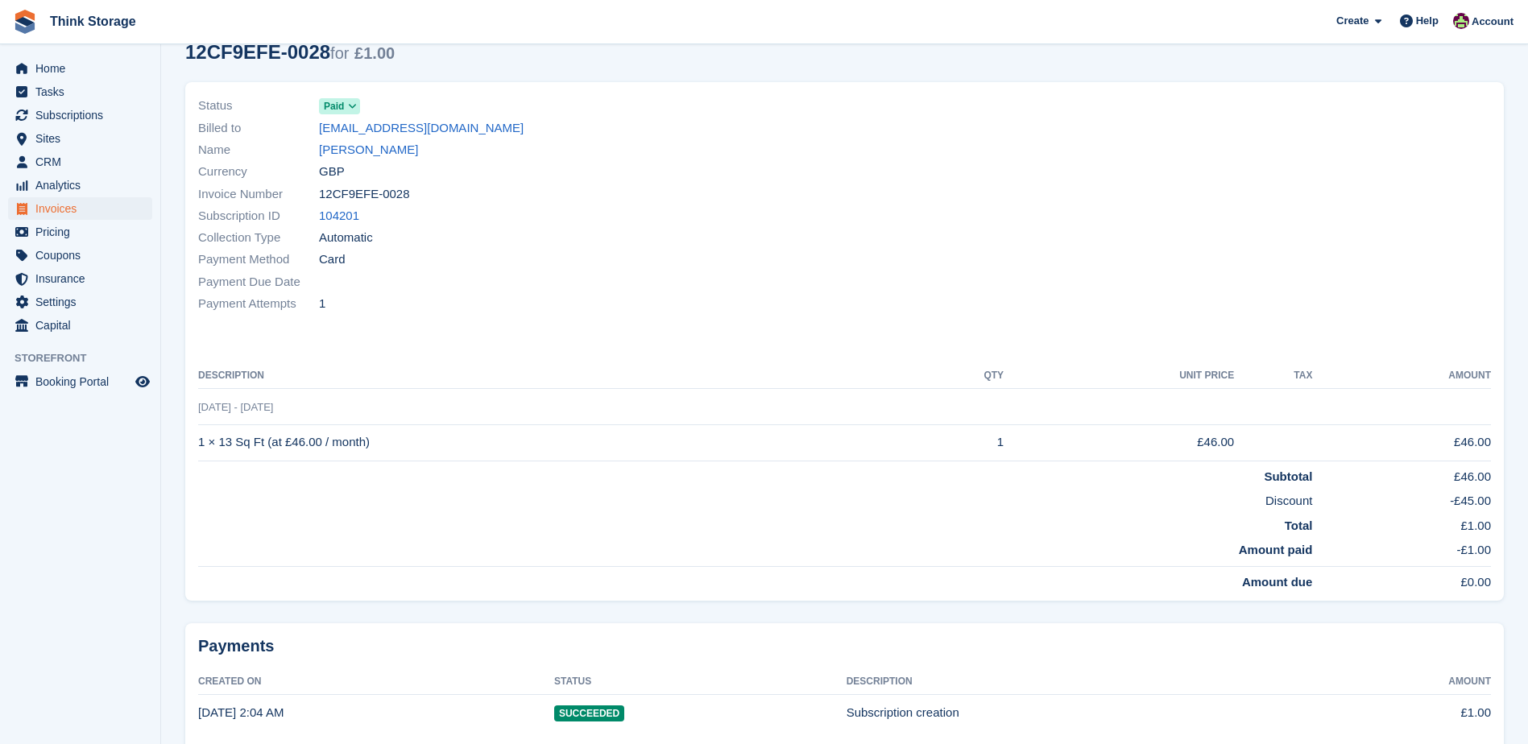
scroll to position [143, 0]
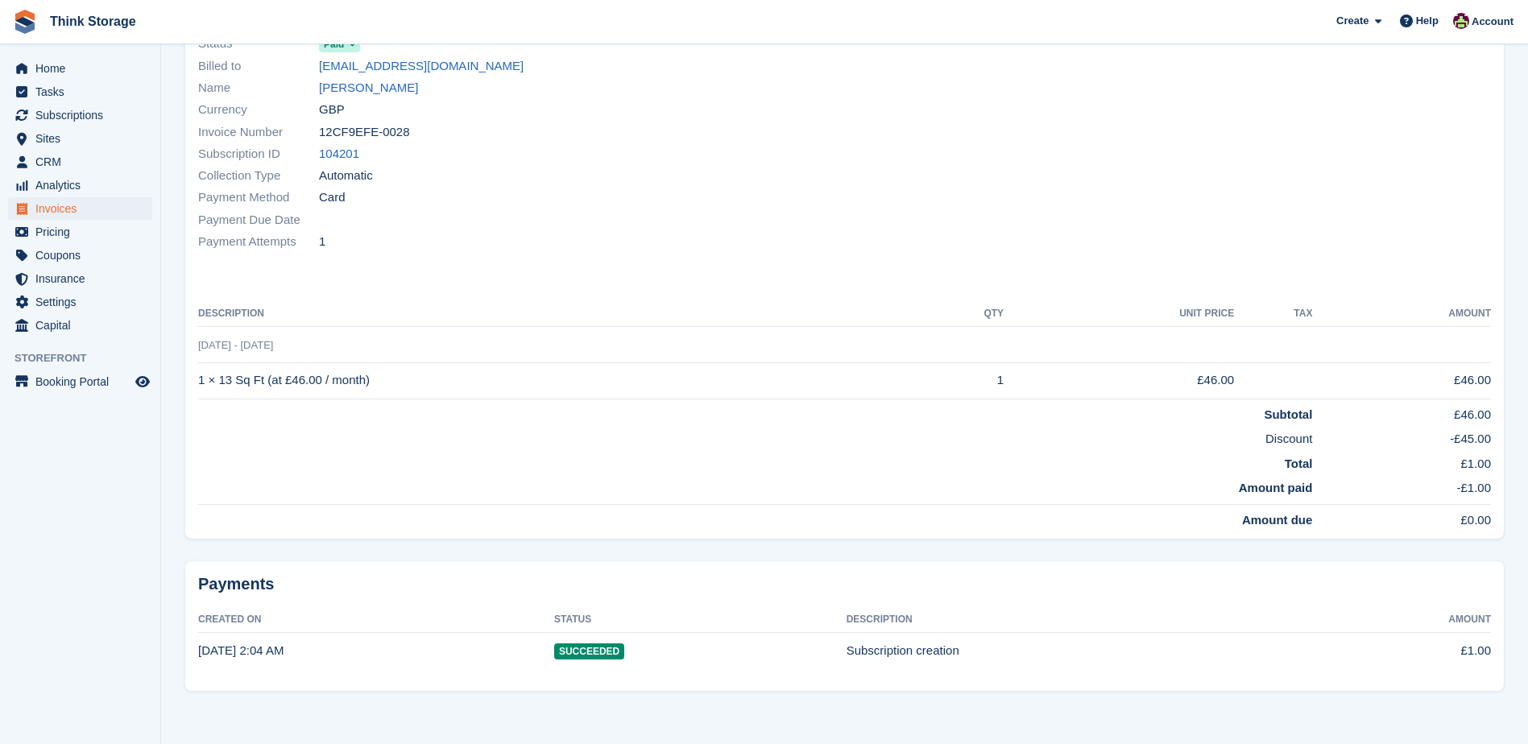
drag, startPoint x: 370, startPoint y: 131, endPoint x: 320, endPoint y: 135, distance: 50.1
click at [320, 135] on div "Invoice Number 12CF9EFE-0028" at bounding box center [516, 132] width 637 height 22
drag, startPoint x: 372, startPoint y: 381, endPoint x: 198, endPoint y: 388, distance: 174.2
click at [198, 388] on td "1 × 13 Sq Ft (at £46.00 / month)" at bounding box center [559, 381] width 722 height 36
copy td "1 × 13 Sq Ft (at £46.00 / month)"
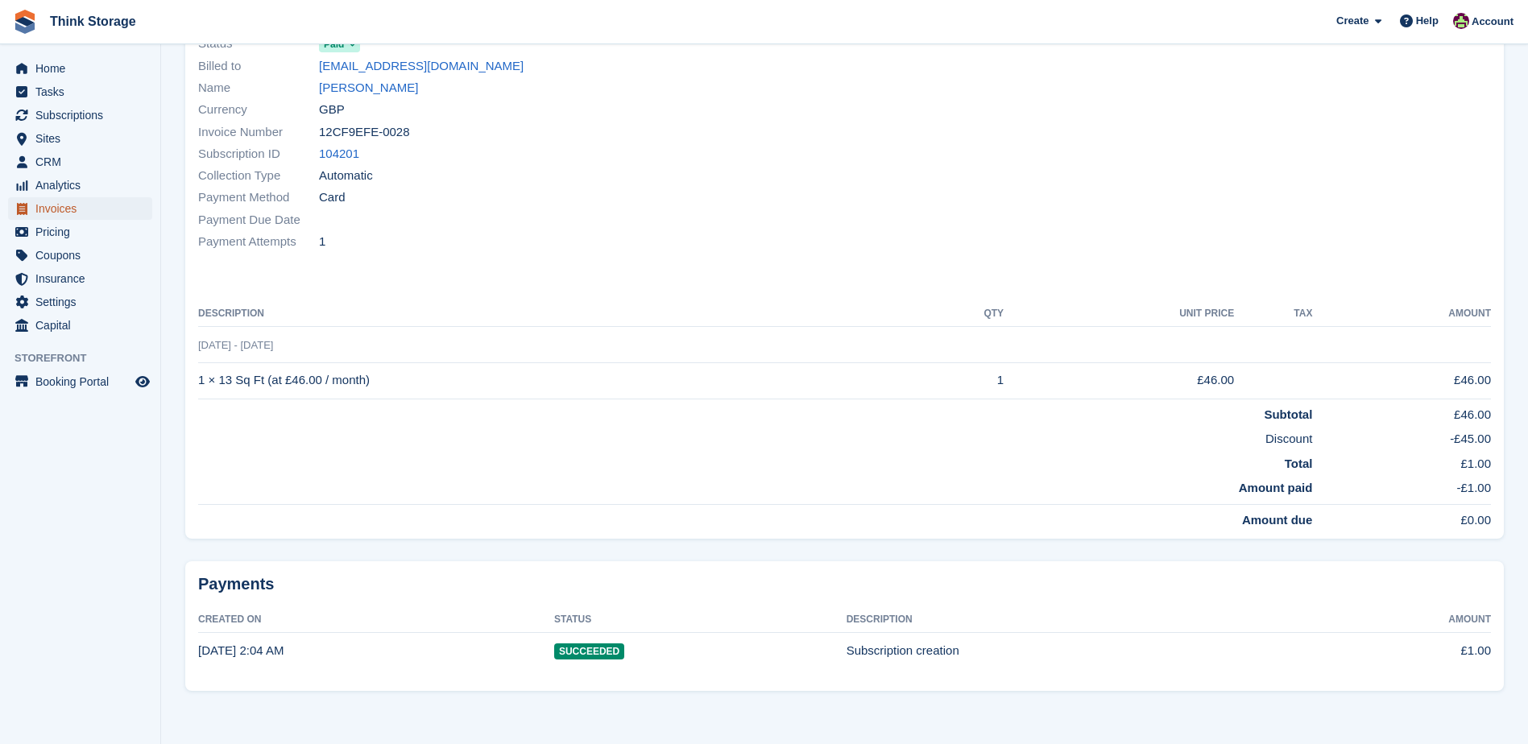
click at [57, 207] on span "Invoices" at bounding box center [83, 208] width 97 height 23
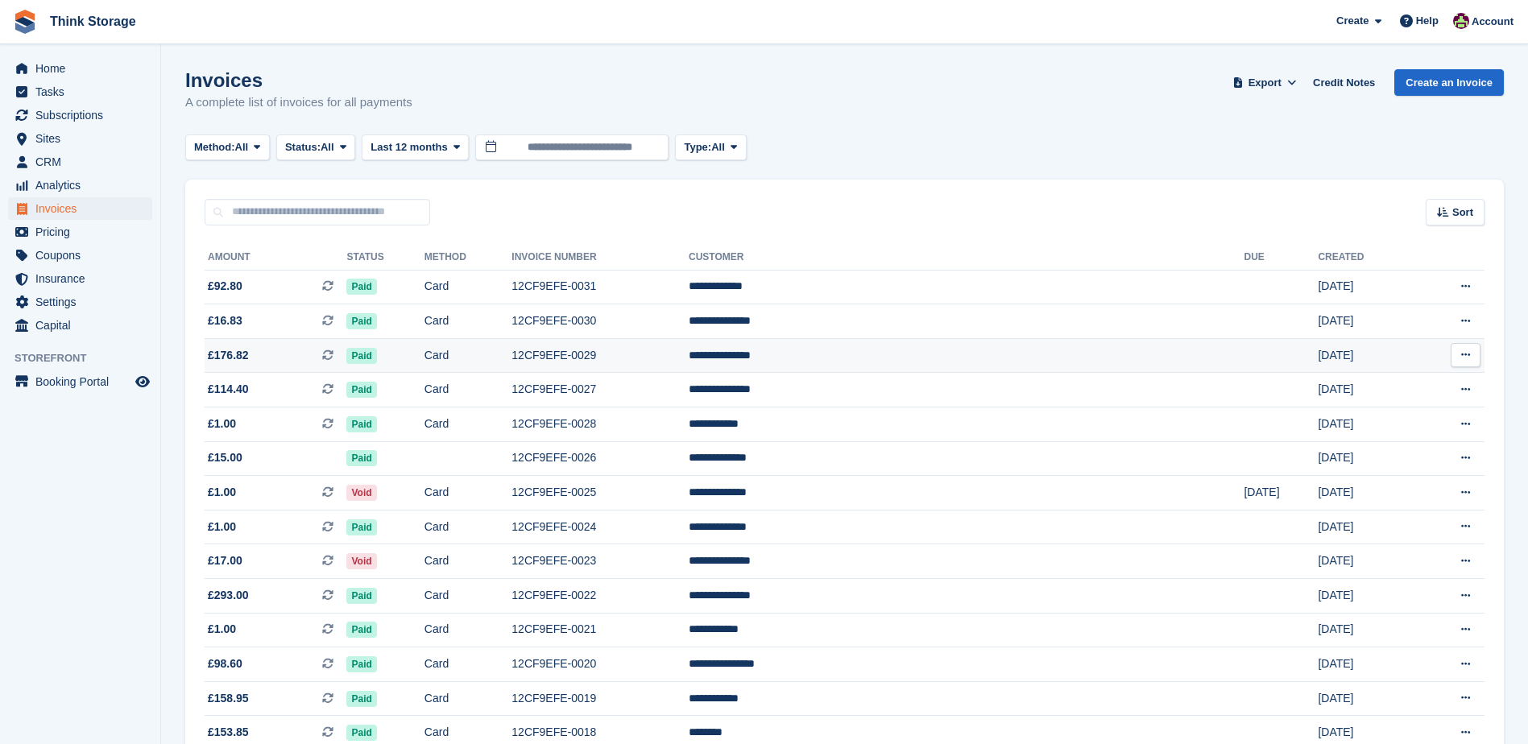
click at [689, 358] on td "12CF9EFE-0029" at bounding box center [600, 355] width 177 height 35
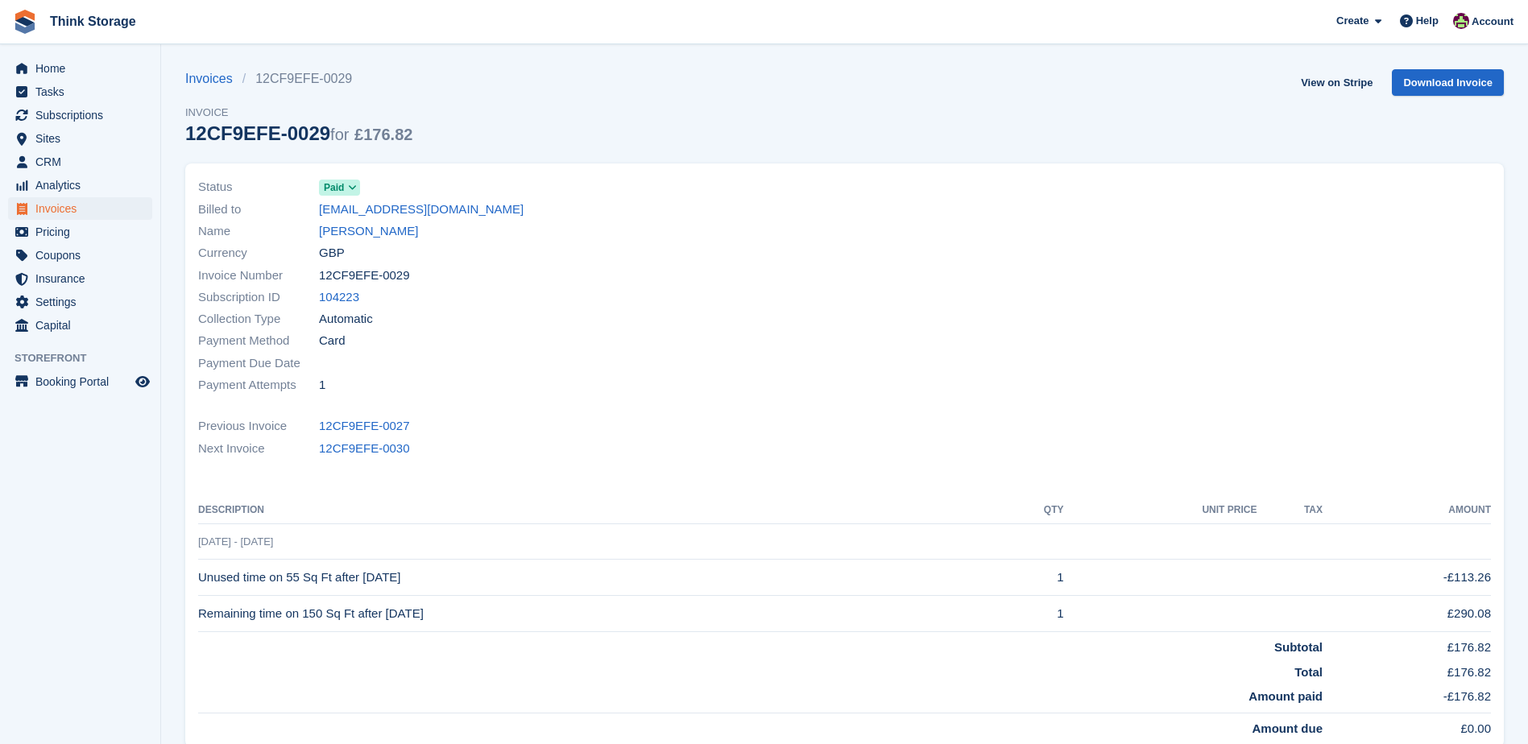
drag, startPoint x: 395, startPoint y: 276, endPoint x: 321, endPoint y: 283, distance: 73.6
click at [321, 283] on div "Invoice Number 12CF9EFE-0029" at bounding box center [516, 275] width 637 height 22
copy span "12CF9EFE-0029"
click at [407, 607] on td "Remaining time on 150 Sq Ft after 29 Aug 2025" at bounding box center [595, 614] width 795 height 36
drag, startPoint x: 430, startPoint y: 574, endPoint x: 198, endPoint y: 582, distance: 232.2
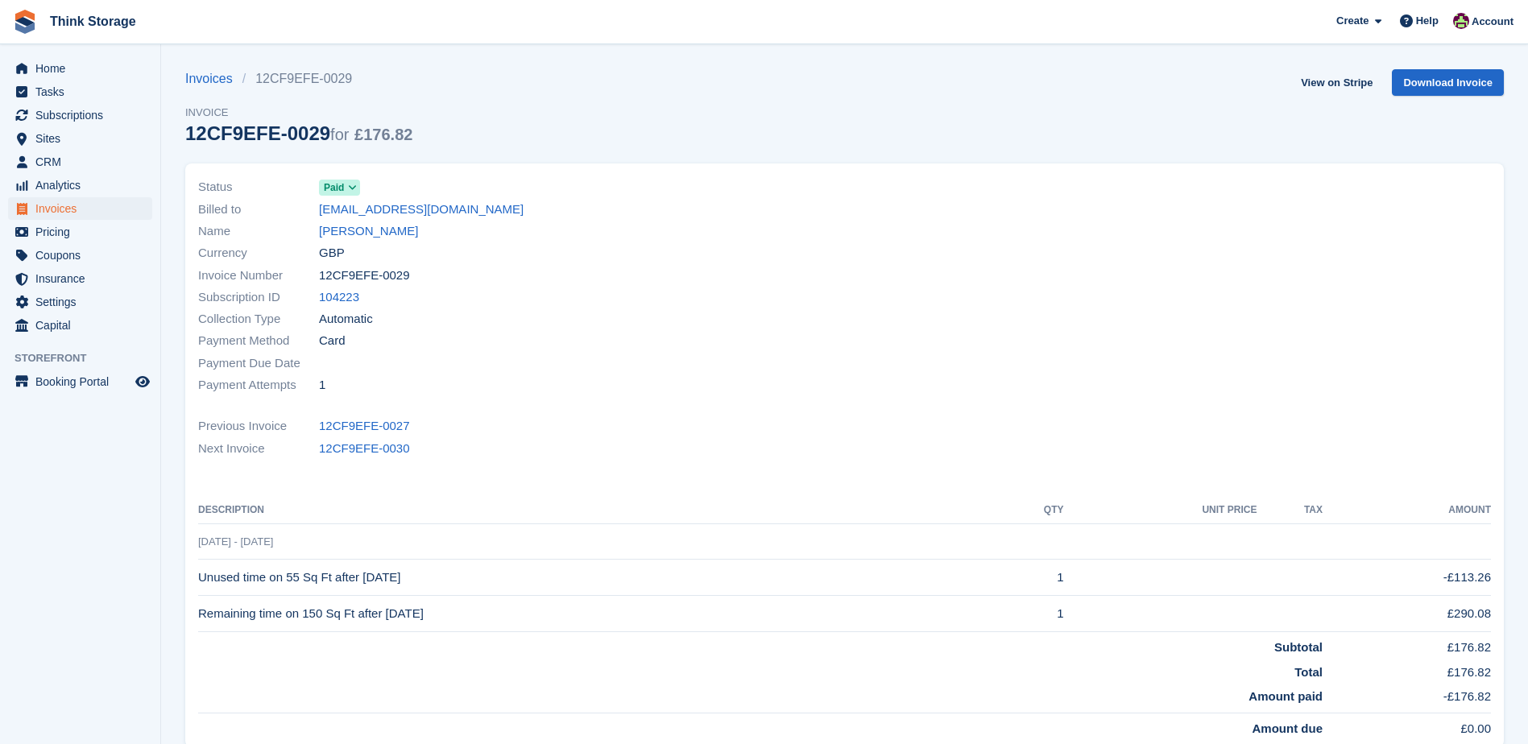
click at [198, 582] on td "Unused time on 55 Sq Ft after 29 Aug 2025" at bounding box center [595, 578] width 795 height 36
copy td "Unused time on 55 Sq Ft after 29 Aug 2025"
drag, startPoint x: 451, startPoint y: 616, endPoint x: 201, endPoint y: 618, distance: 249.8
click at [201, 618] on td "Remaining time on 150 Sq Ft after 29 Aug 2025" at bounding box center [595, 614] width 795 height 36
copy td "Remaining time on 150 Sq Ft after 29 Aug 2025"
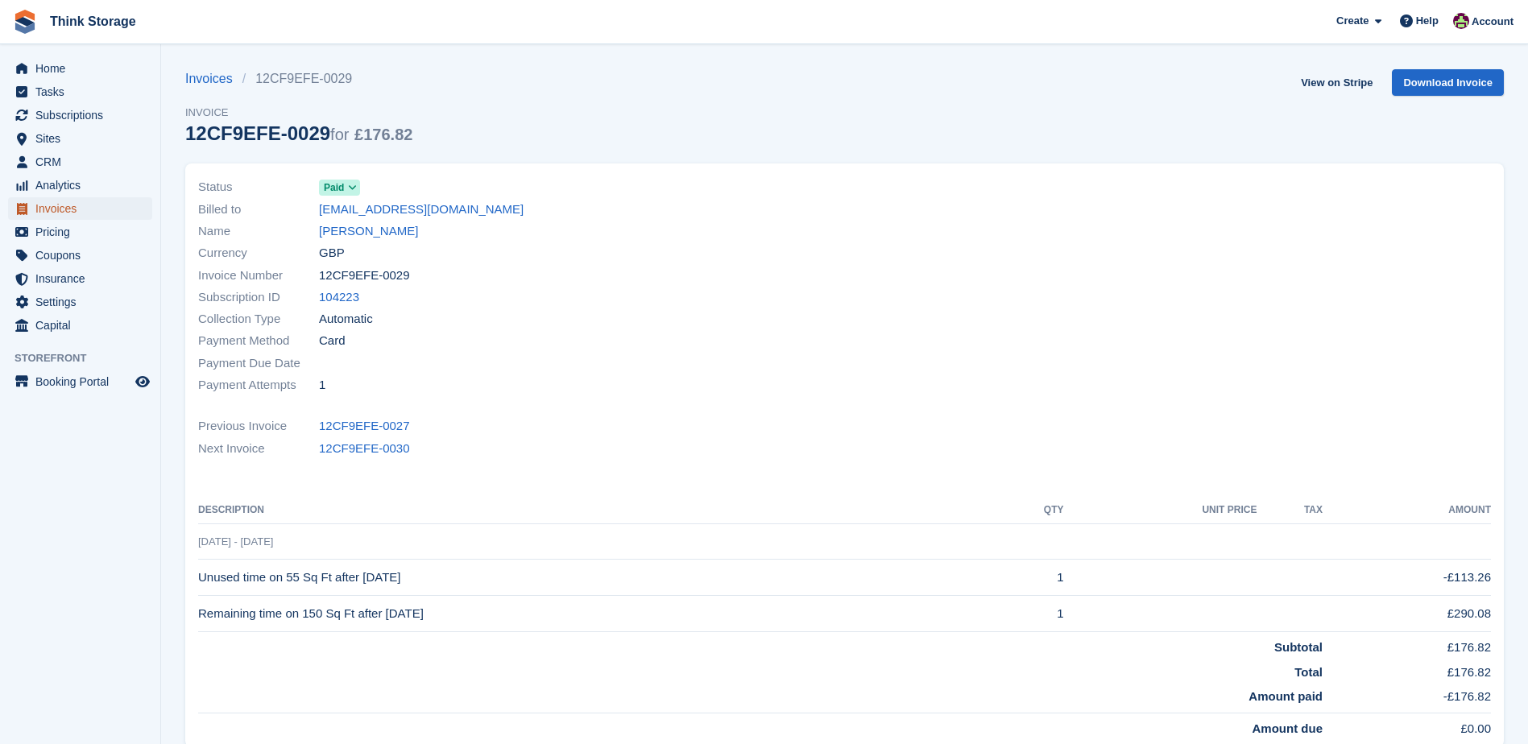
click at [56, 210] on span "Invoices" at bounding box center [83, 208] width 97 height 23
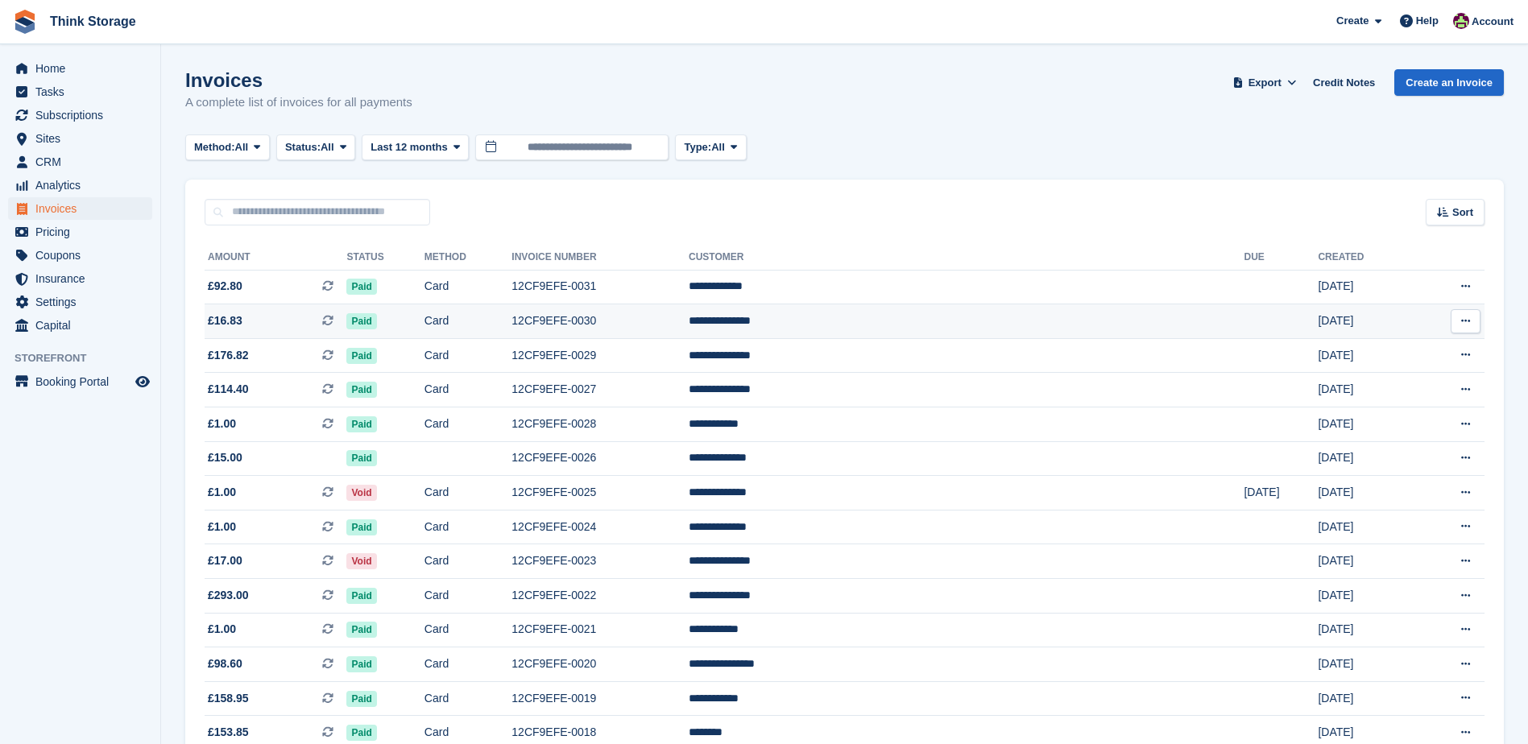
click at [689, 323] on td "12CF9EFE-0030" at bounding box center [600, 322] width 177 height 35
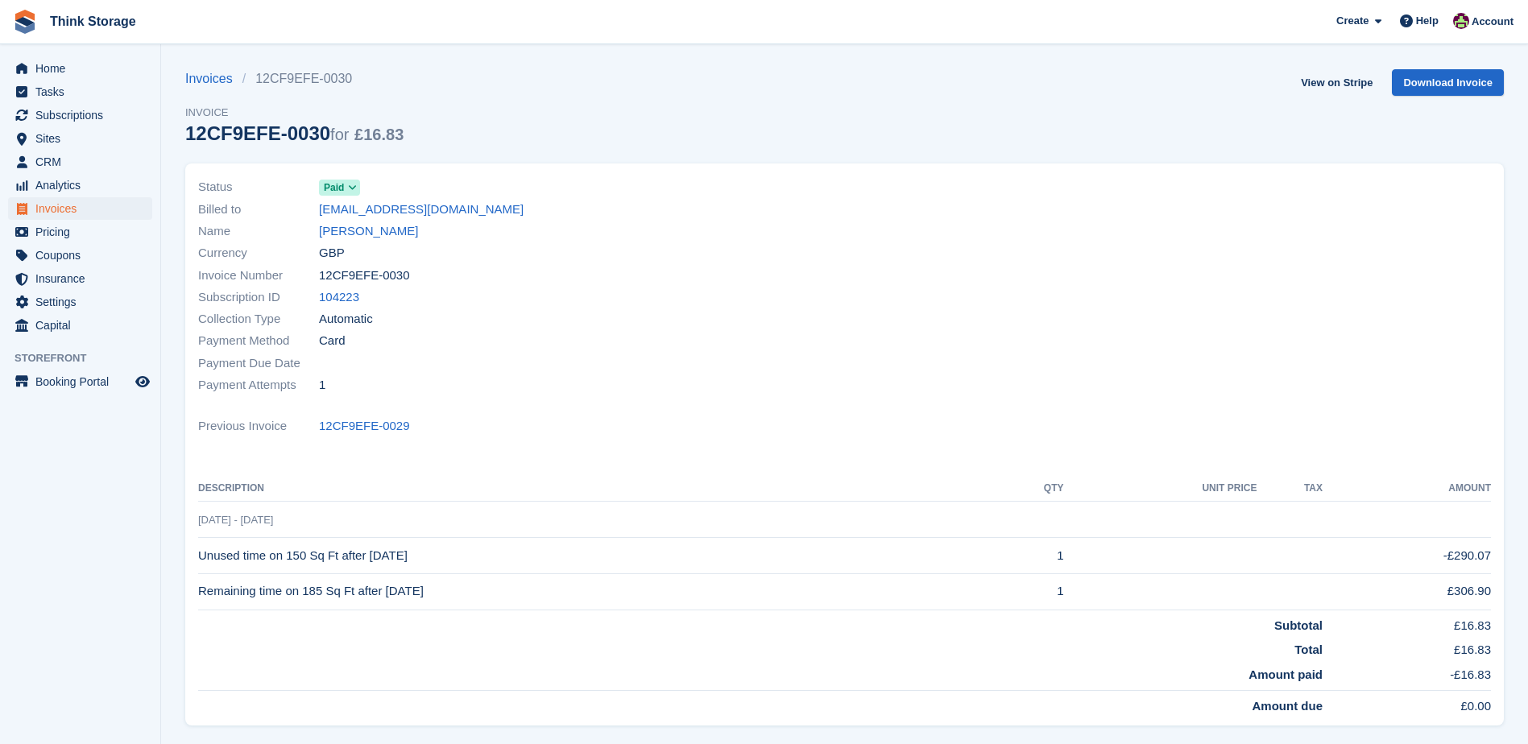
drag, startPoint x: 404, startPoint y: 275, endPoint x: 319, endPoint y: 276, distance: 85.4
click at [319, 276] on div "Invoice Number 12CF9EFE-0030" at bounding box center [516, 275] width 637 height 22
copy span "12CF9EFE-0030"
click at [354, 504] on td "29 Aug - 29 Aug" at bounding box center [844, 520] width 1293 height 36
drag, startPoint x: 435, startPoint y: 556, endPoint x: 201, endPoint y: 550, distance: 233.7
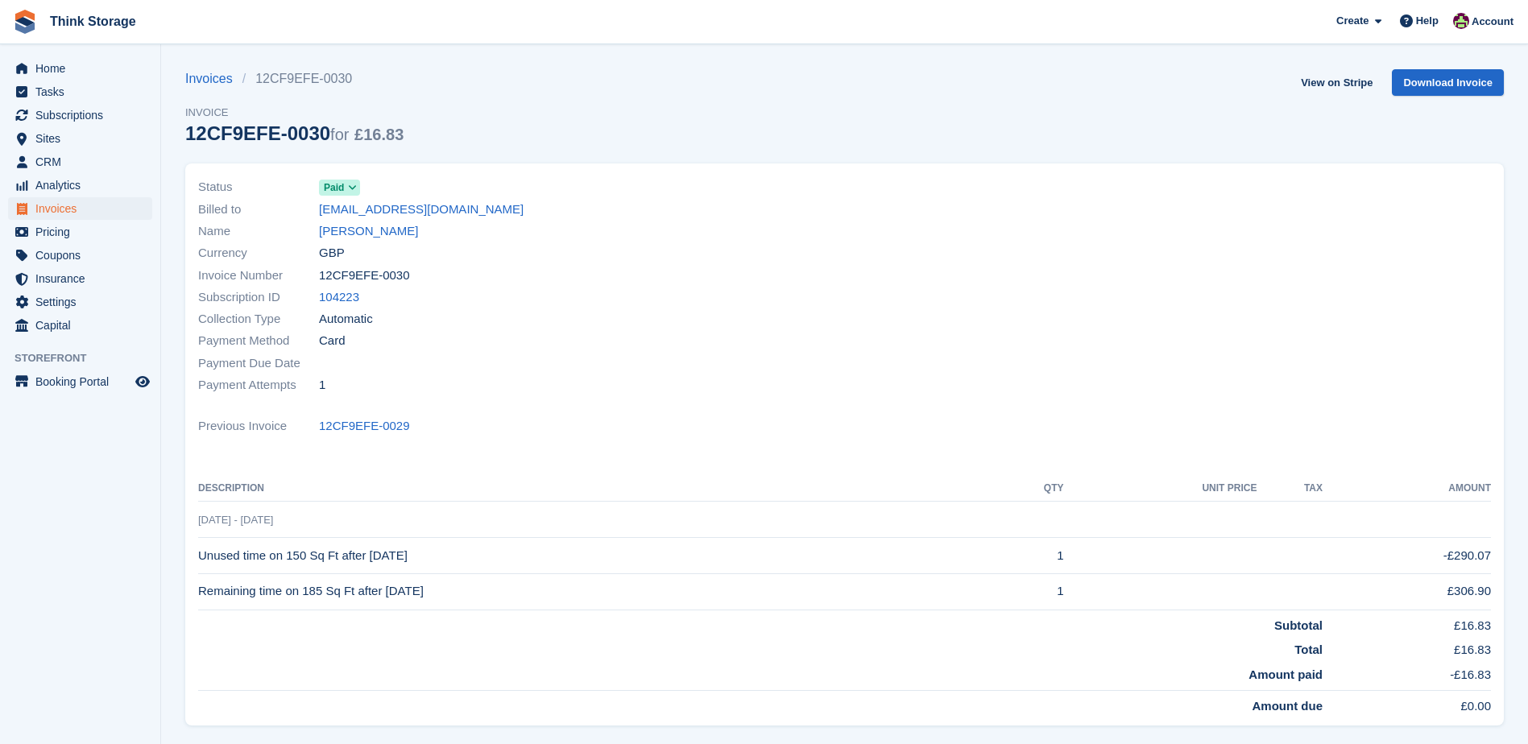
click at [201, 550] on td "Unused time on 150 Sq Ft after 29 Aug 2025" at bounding box center [595, 556] width 795 height 36
copy td "Unused time on 150 Sq Ft after 29 Aug 2025"
drag, startPoint x: 450, startPoint y: 590, endPoint x: 200, endPoint y: 603, distance: 250.9
click at [200, 603] on td "Remaining time on 185 Sq Ft after 29 Aug 2025" at bounding box center [595, 592] width 795 height 36
copy td "Remaining time on 185 Sq Ft after 29 Aug 2025"
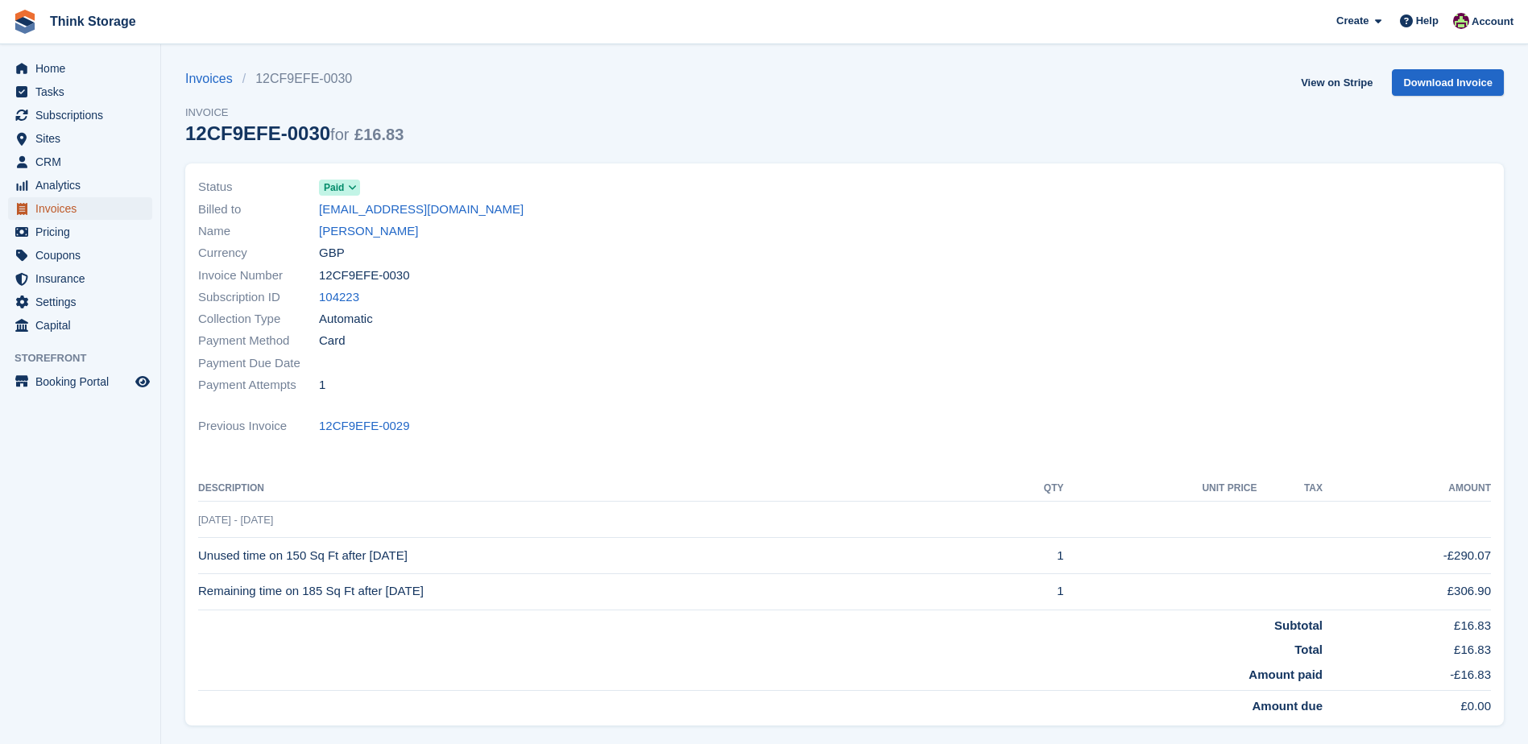
click at [60, 208] on span "Invoices" at bounding box center [83, 208] width 97 height 23
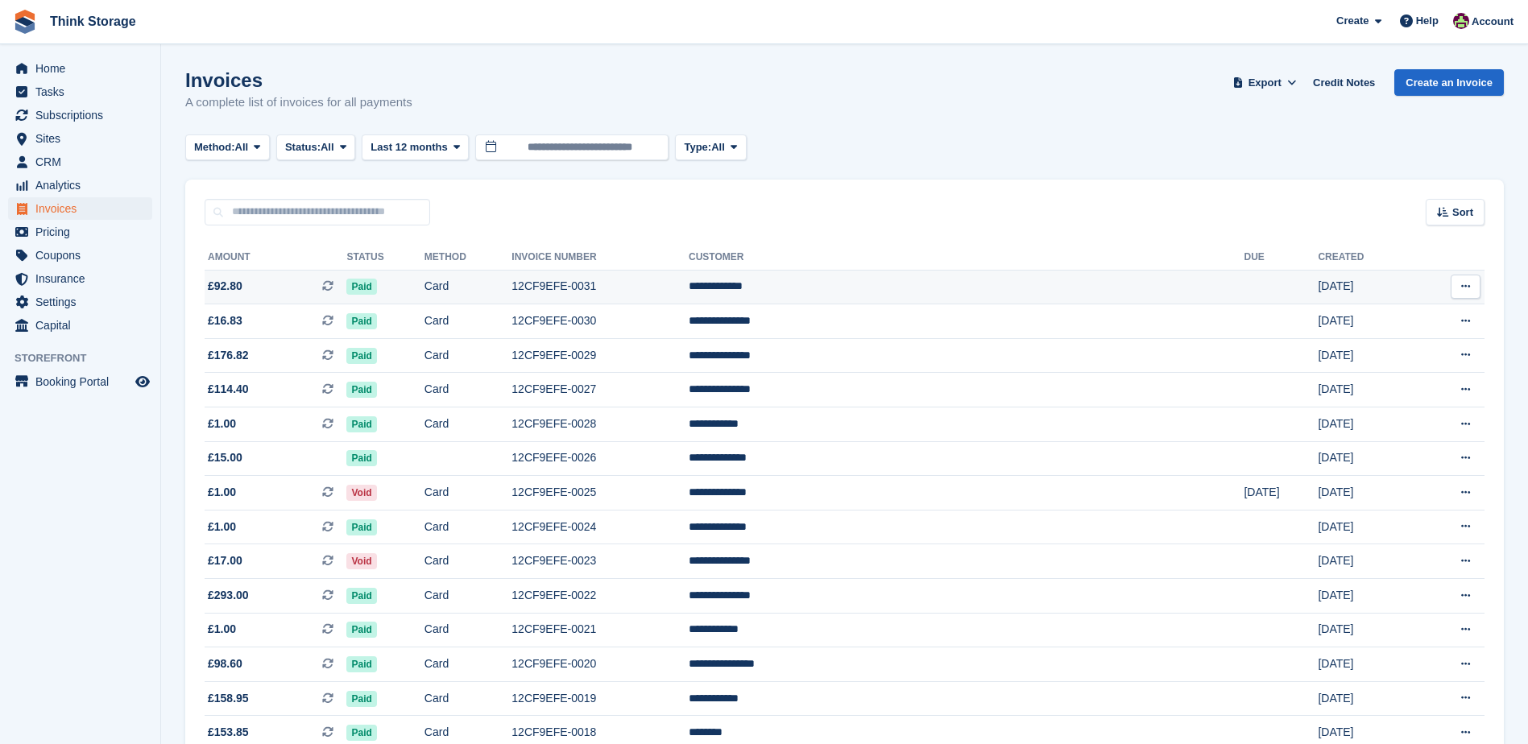
click at [689, 288] on td "12CF9EFE-0031" at bounding box center [600, 287] width 177 height 35
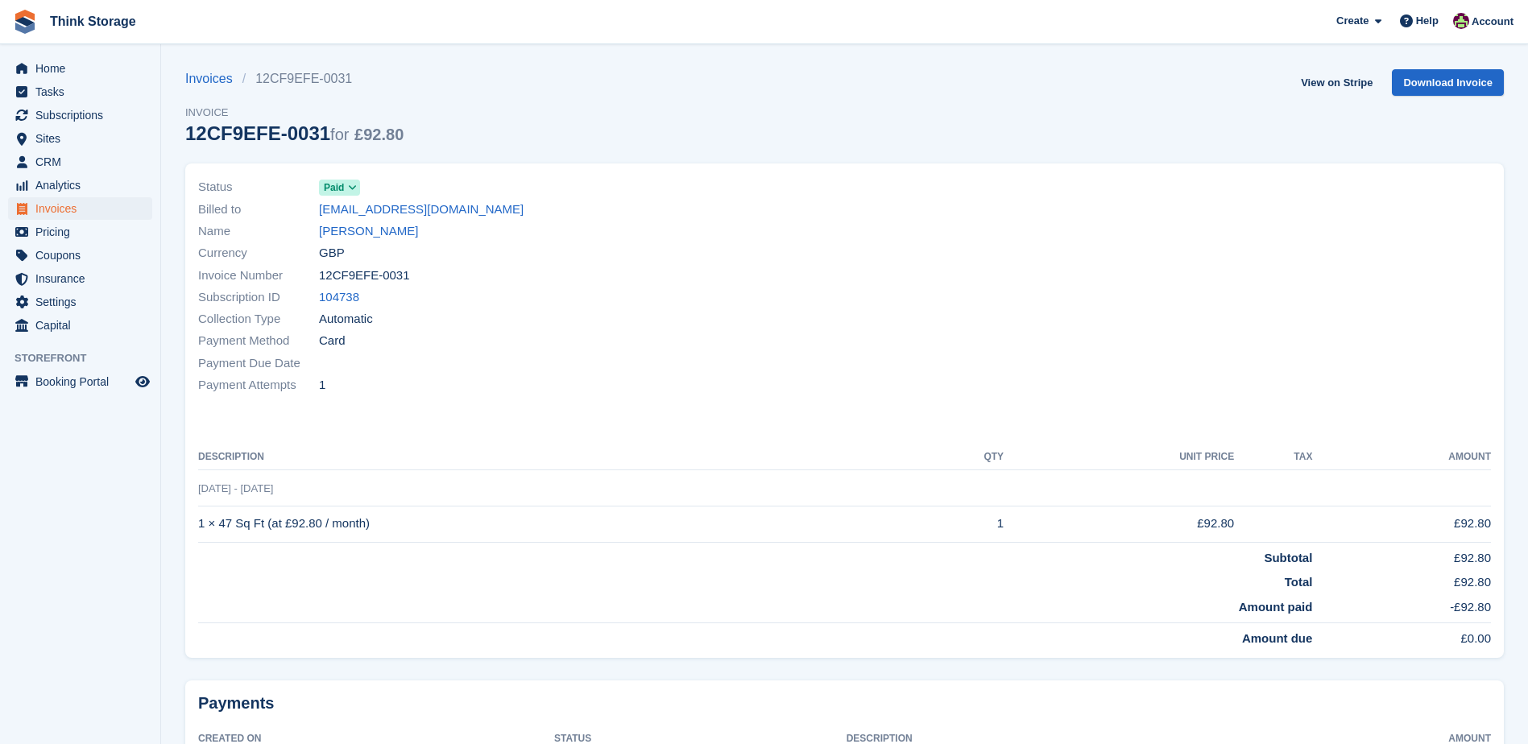
drag, startPoint x: 402, startPoint y: 279, endPoint x: 313, endPoint y: 281, distance: 88.7
click at [313, 281] on div "Invoice Number 12CF9EFE-0031" at bounding box center [516, 275] width 637 height 22
copy div "12CF9EFE-0031"
click at [391, 461] on th "Description" at bounding box center [559, 458] width 722 height 26
drag, startPoint x: 360, startPoint y: 523, endPoint x: 199, endPoint y: 530, distance: 161.3
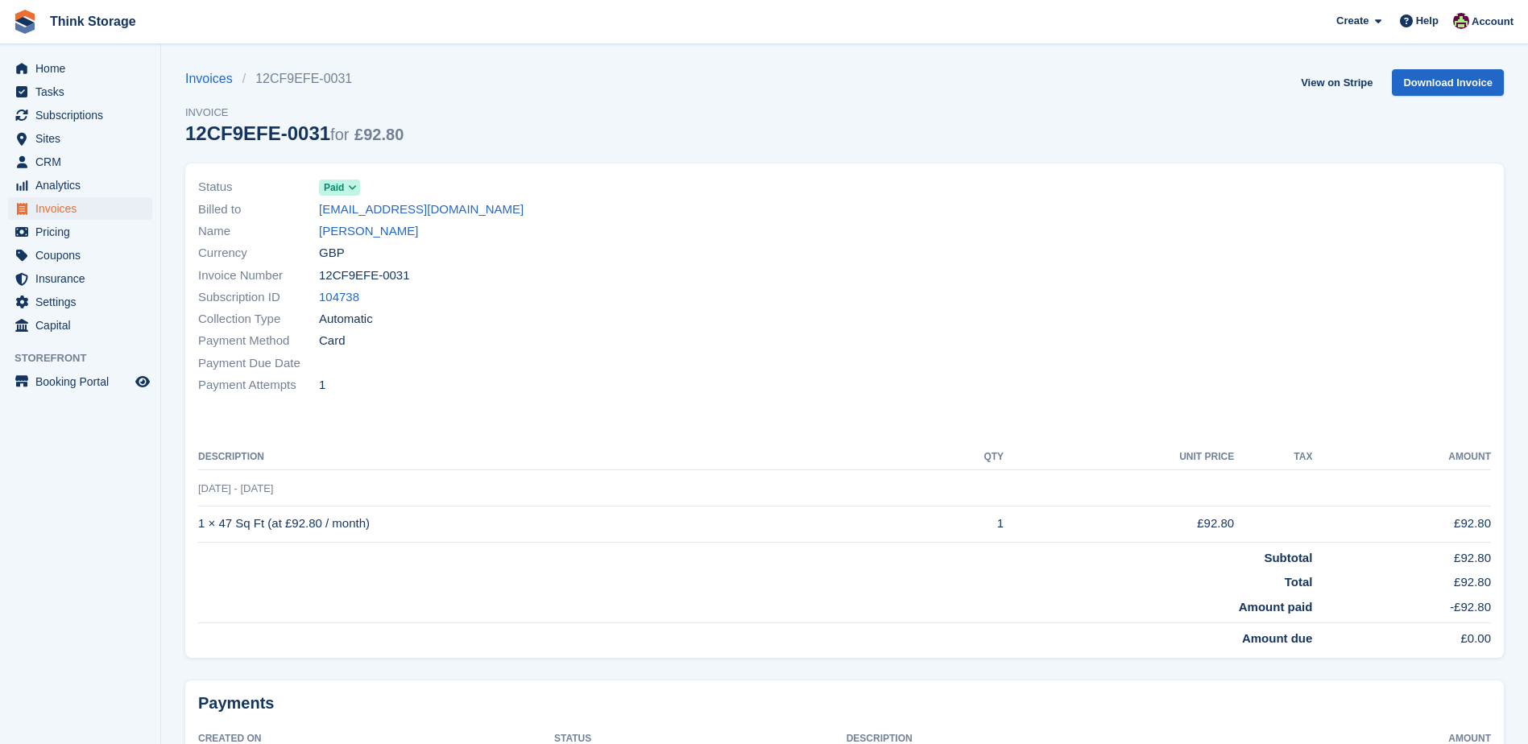
click at [199, 530] on td "1 × 47 Sq Ft (at £92.80 / month)" at bounding box center [559, 524] width 722 height 36
copy td "1 × 47 Sq Ft (at £92.80 / month)"
